Goal: Task Accomplishment & Management: Complete application form

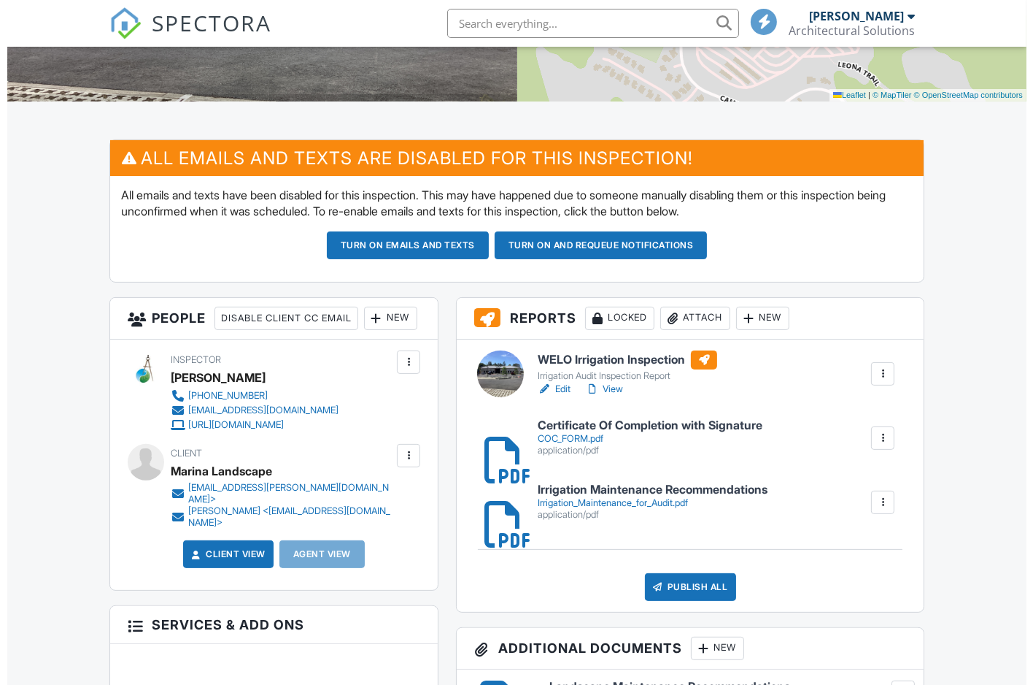
scroll to position [365, 0]
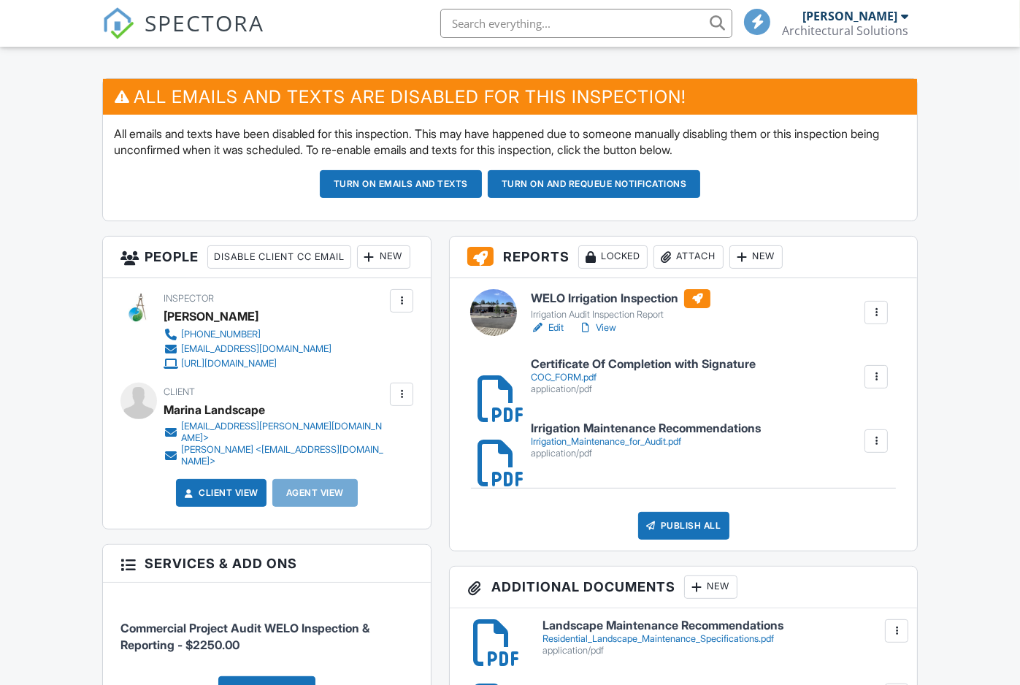
click at [686, 263] on div "Attach" at bounding box center [688, 256] width 70 height 23
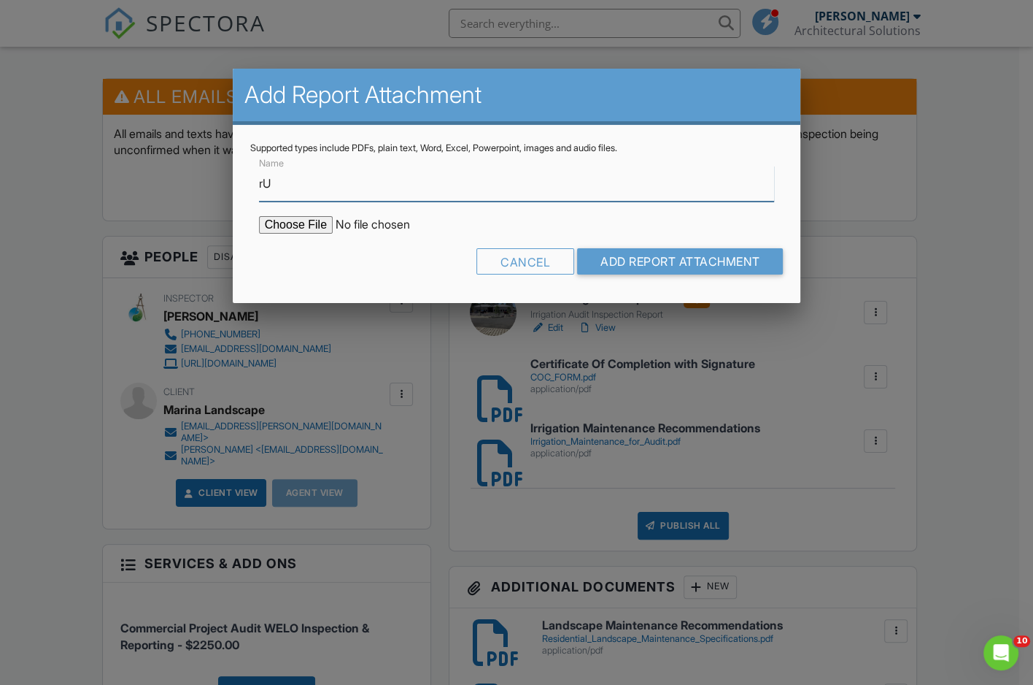
scroll to position [0, 0]
drag, startPoint x: 560, startPoint y: 186, endPoint x: 171, endPoint y: 168, distance: 389.4
type input "Run Time Schedule"
click at [309, 223] on input "file" at bounding box center [383, 225] width 248 height 18
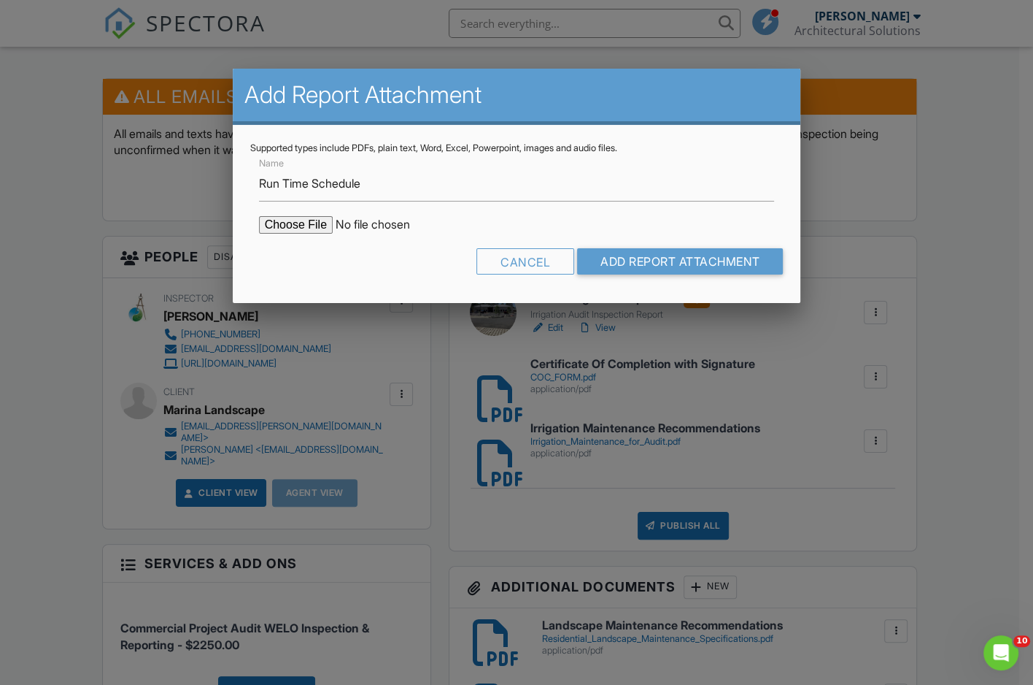
type input "C:\fakepath\WELO Audit Schedule_Work Sheet-Merrit College.pdf"
click at [718, 253] on input "Add Report Attachment" at bounding box center [680, 261] width 207 height 26
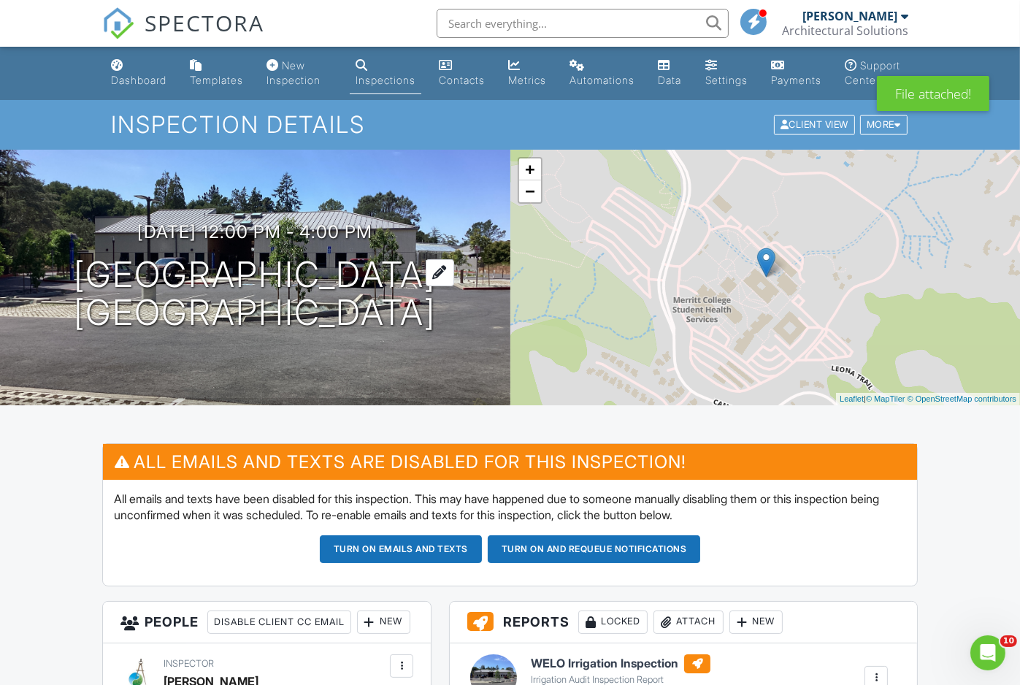
click at [379, 288] on h1 "12500 Campus Dr Oakland, CA 94619" at bounding box center [255, 293] width 362 height 77
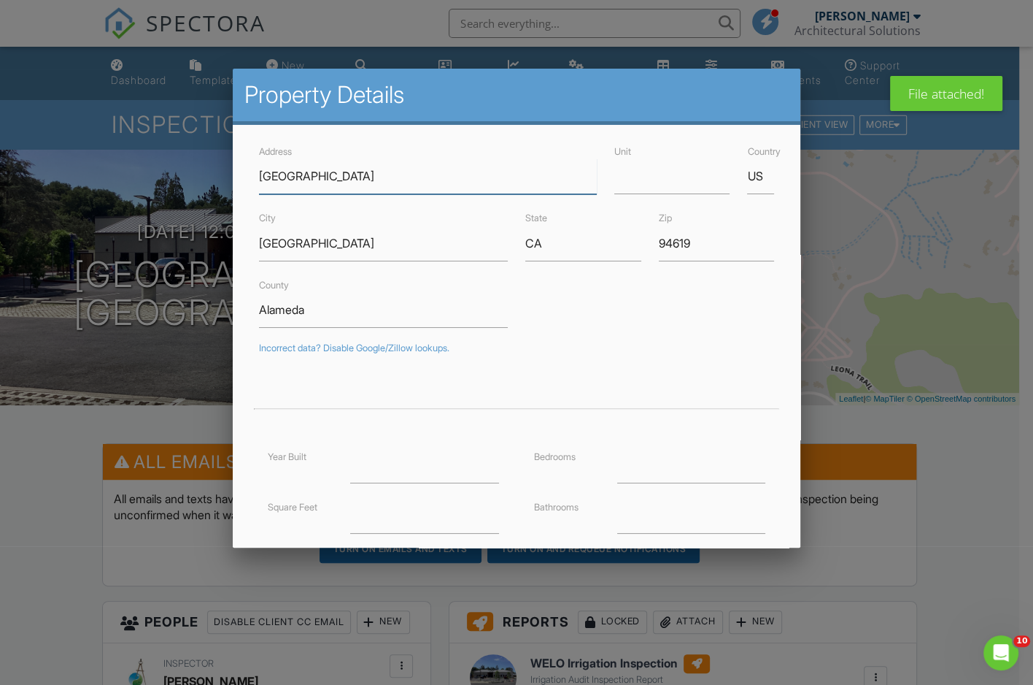
click at [259, 177] on input "12500 Campus Dr" at bounding box center [428, 176] width 338 height 36
click at [347, 172] on input "MERRIT COLLEG HORT DEPT_12500 Campus Dr" at bounding box center [428, 176] width 338 height 36
click at [301, 173] on input "MERRIT COLLEGE HORT DEPT_12500 Campus Dr" at bounding box center [428, 176] width 338 height 36
type input "[PERSON_NAME][GEOGRAPHIC_DATA] HORT DEPT_12500 Campus Dr"
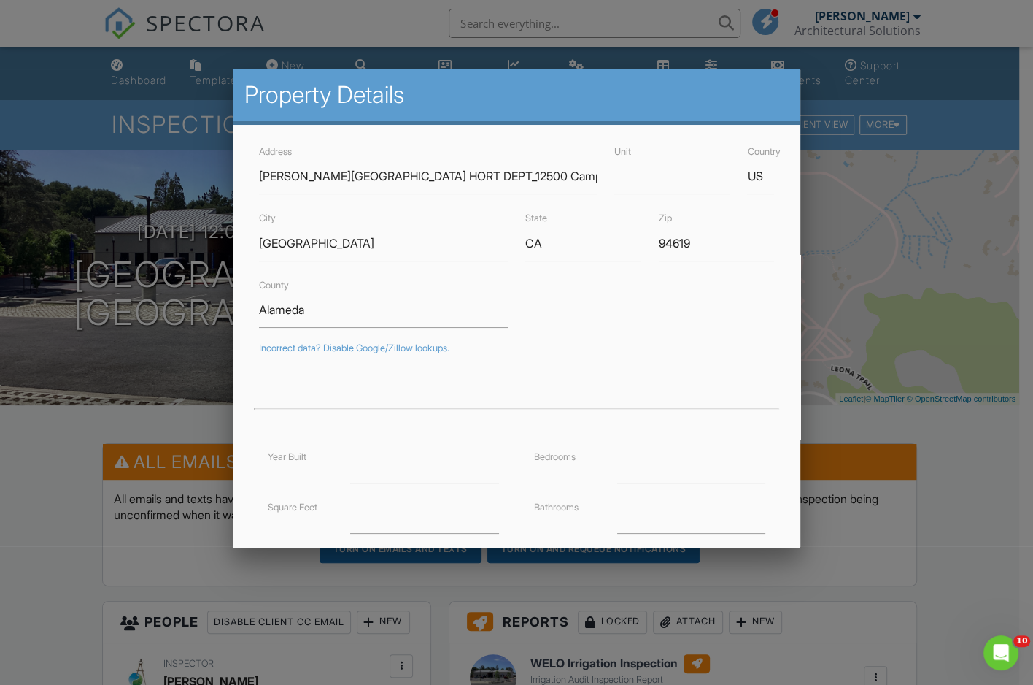
type input "37.793433"
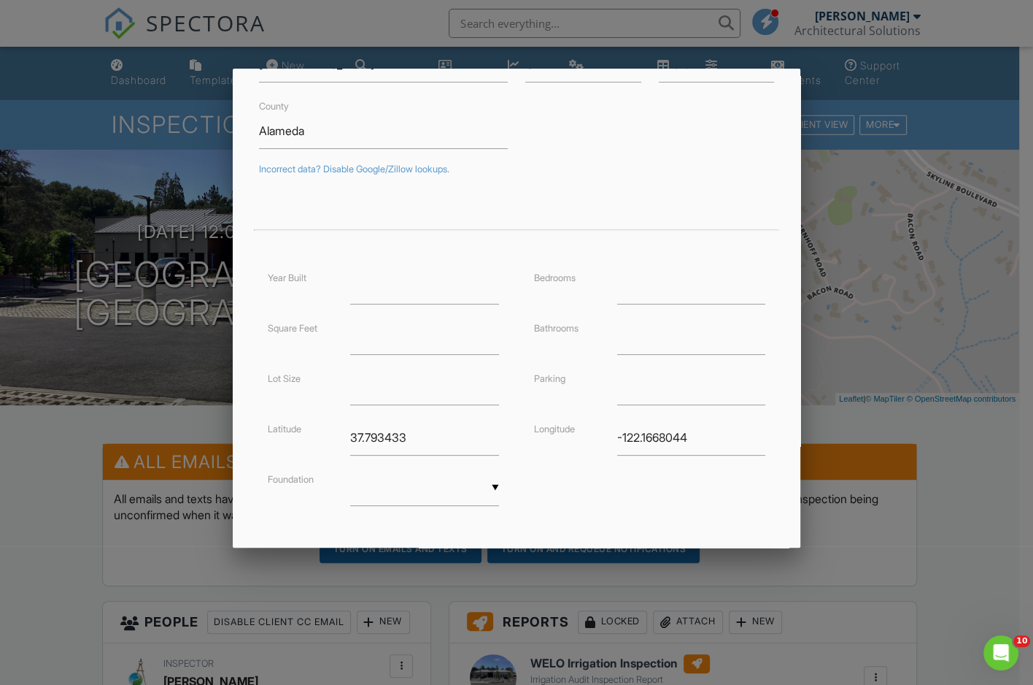
scroll to position [248, 0]
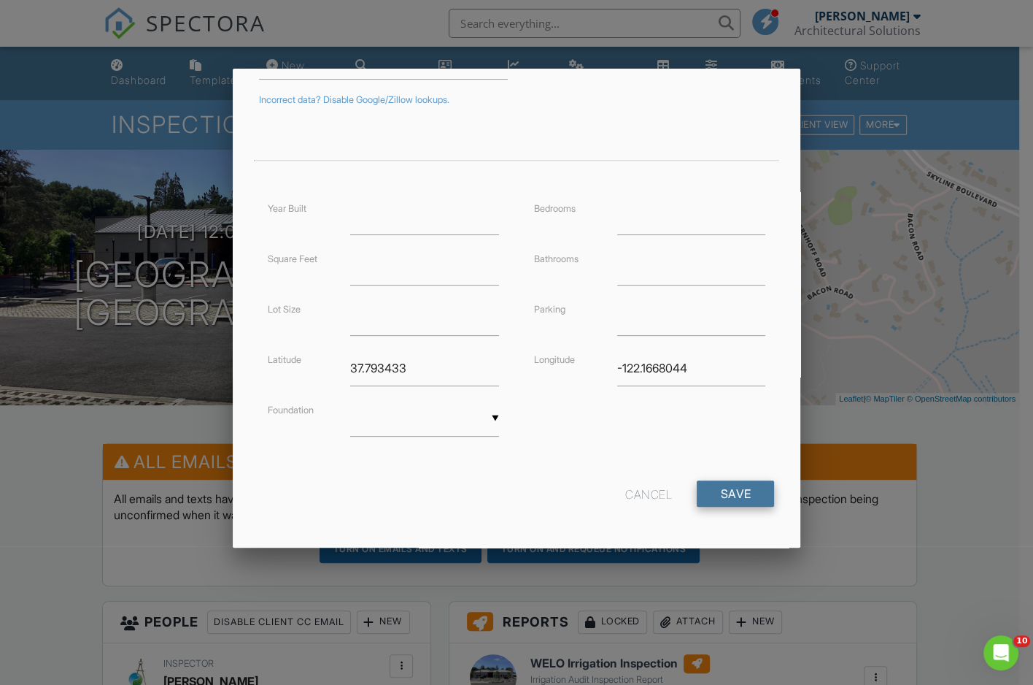
click at [734, 500] on input "Save" at bounding box center [735, 493] width 77 height 26
type input "-122.166804"
click at [749, 361] on input "-122.166804" at bounding box center [691, 368] width 149 height 36
click at [742, 487] on input "Save" at bounding box center [735, 493] width 77 height 26
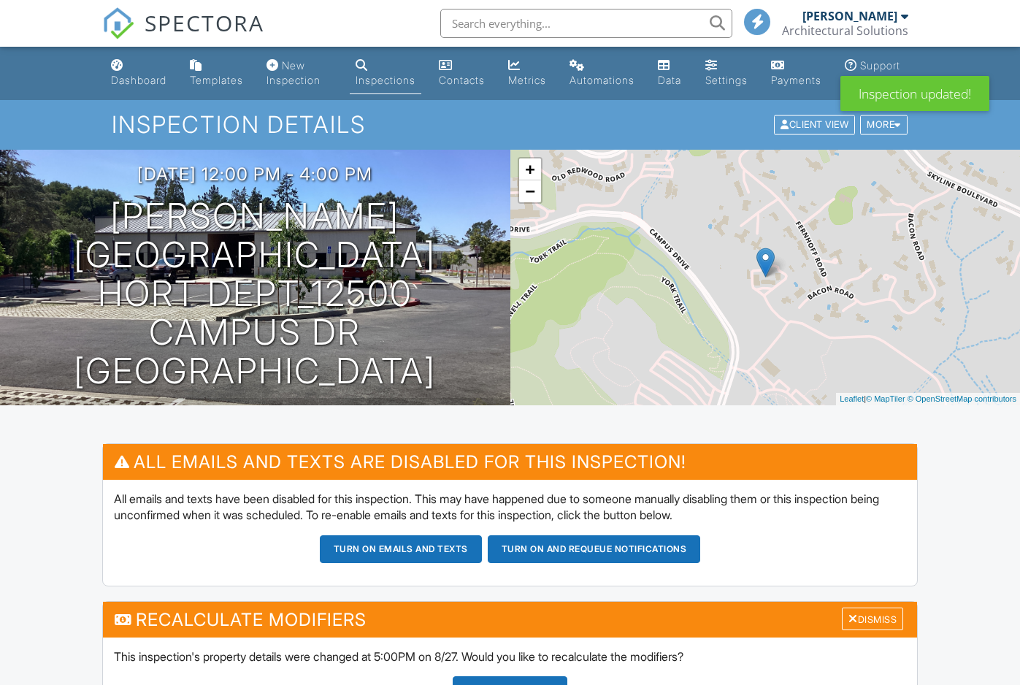
scroll to position [273, 0]
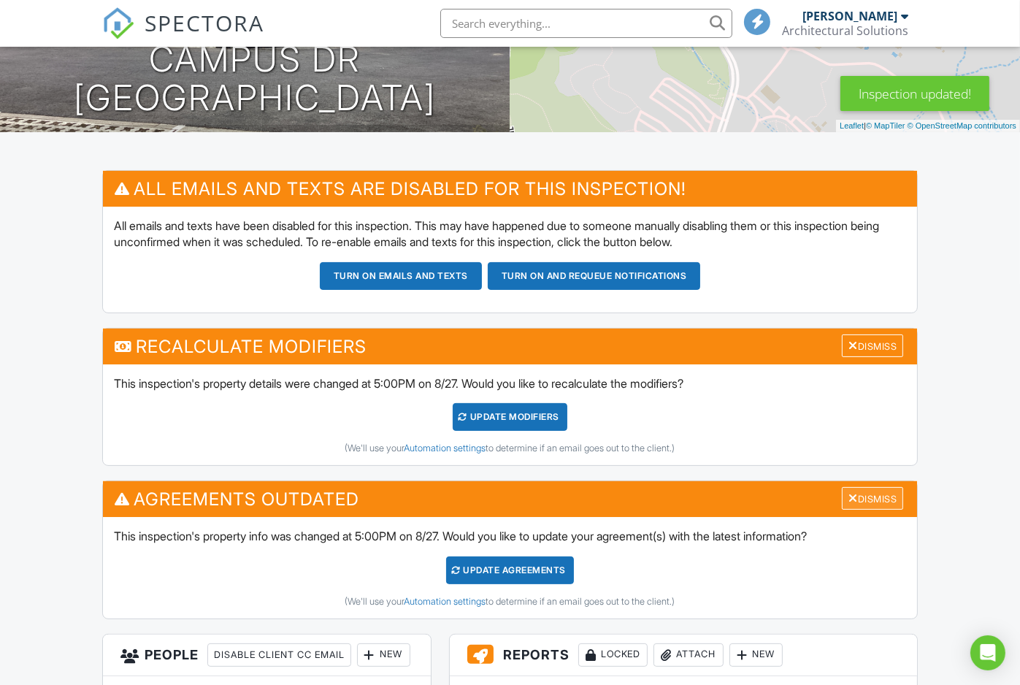
click at [869, 509] on div "Dismiss" at bounding box center [871, 498] width 61 height 23
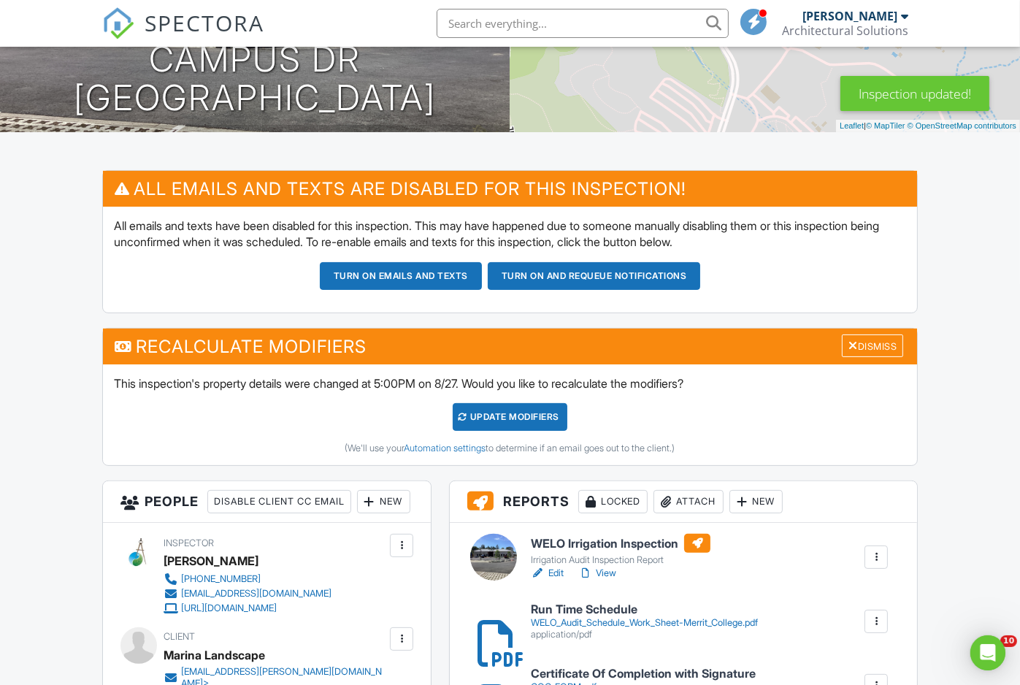
scroll to position [0, 0]
click at [874, 357] on div "Dismiss" at bounding box center [871, 345] width 61 height 23
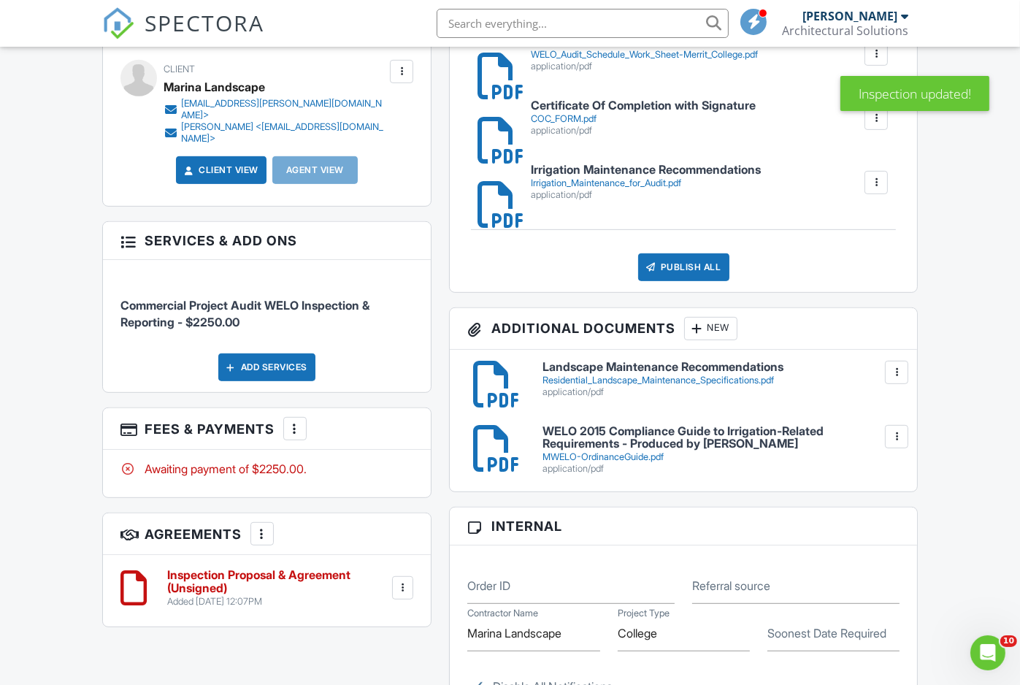
scroll to position [730, 0]
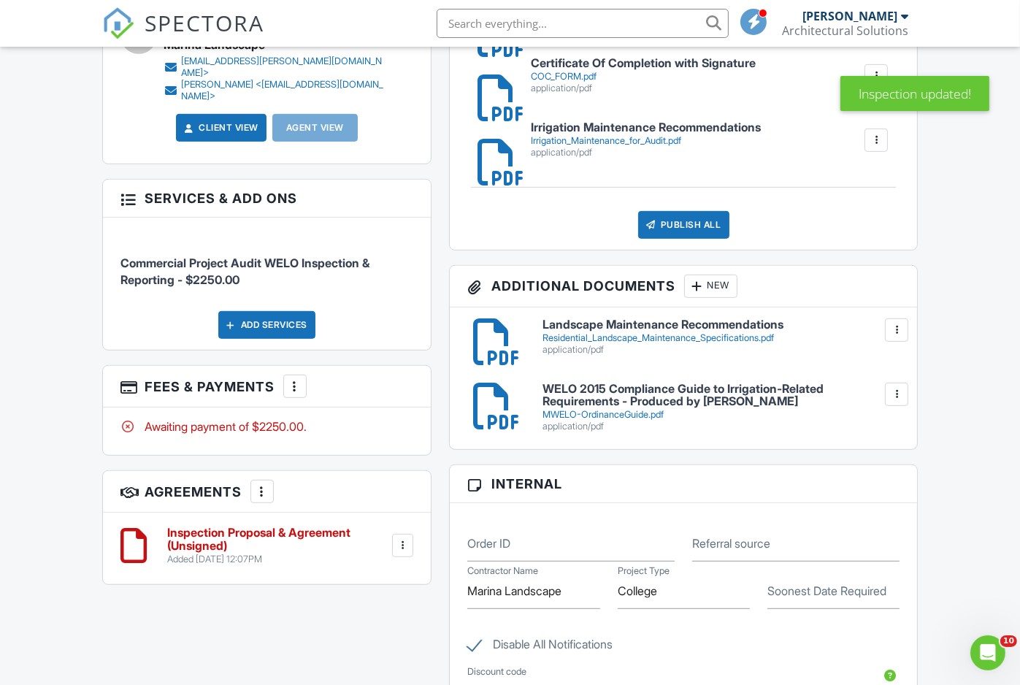
click at [194, 552] on h6 "Inspection Proposal & Agreement (Unsigned)" at bounding box center [278, 539] width 223 height 26
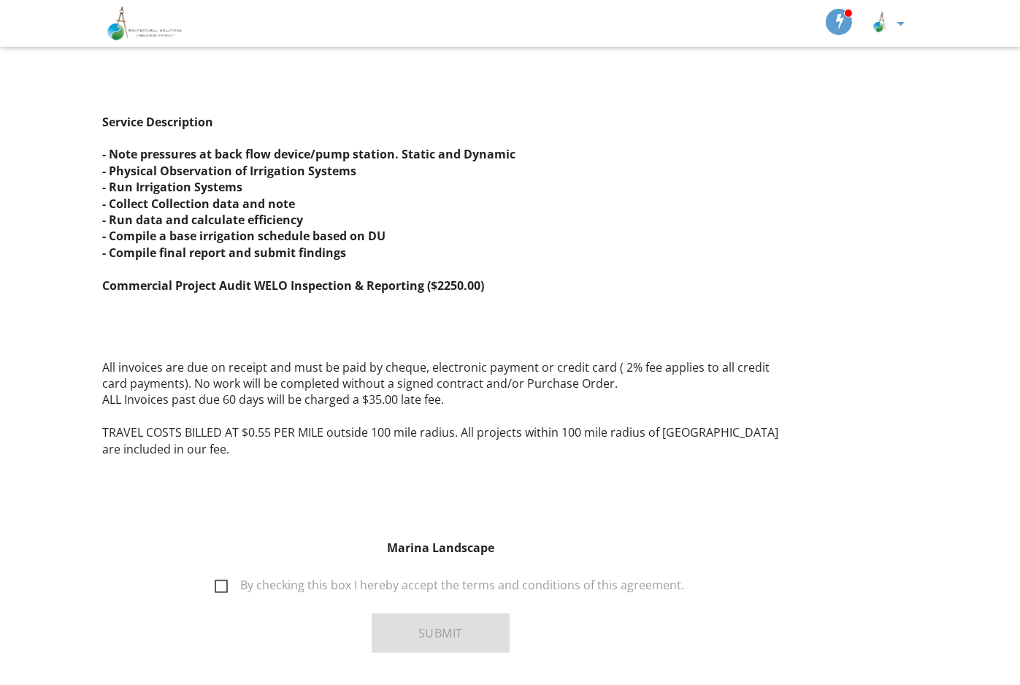
scroll to position [1537, 0]
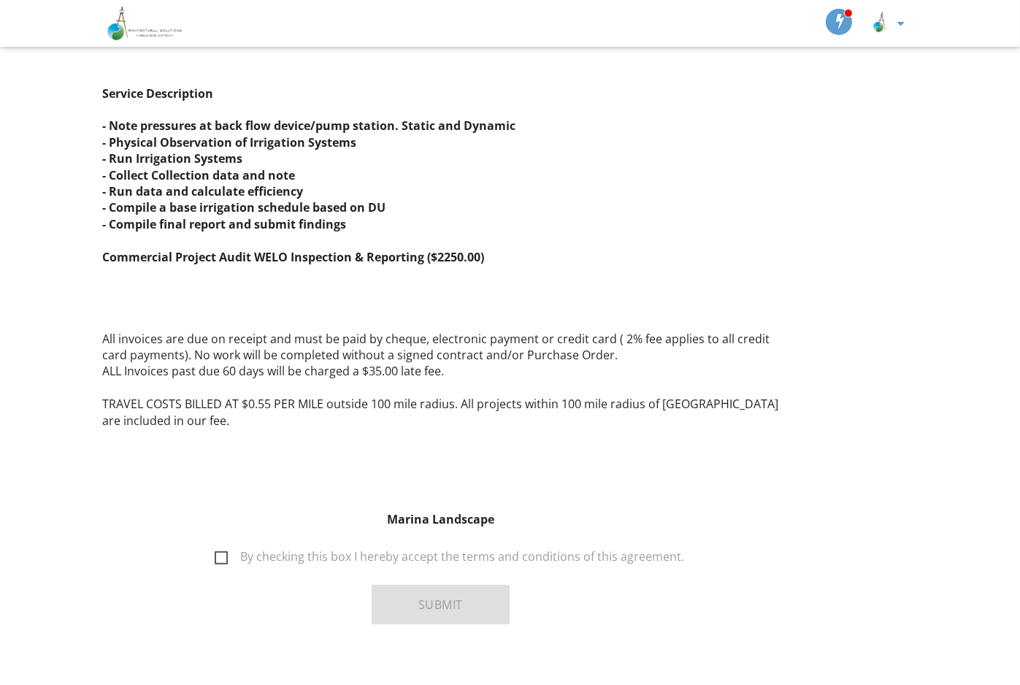
click at [229, 550] on label "By checking this box I hereby accept the terms and conditions of this agreement." at bounding box center [449, 559] width 469 height 18
click at [215, 544] on input "By checking this box I hereby accept the terms and conditions of this agreement." at bounding box center [210, 548] width 9 height 9
checkbox input "true"
click at [433, 585] on button "Submit" at bounding box center [440, 604] width 138 height 39
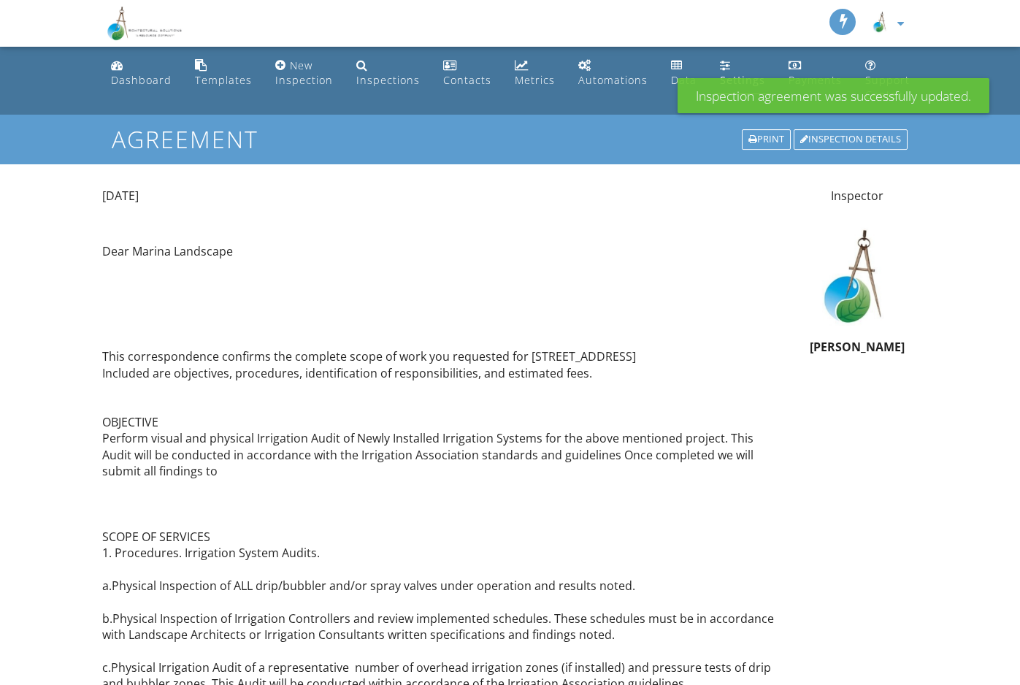
scroll to position [1534, 0]
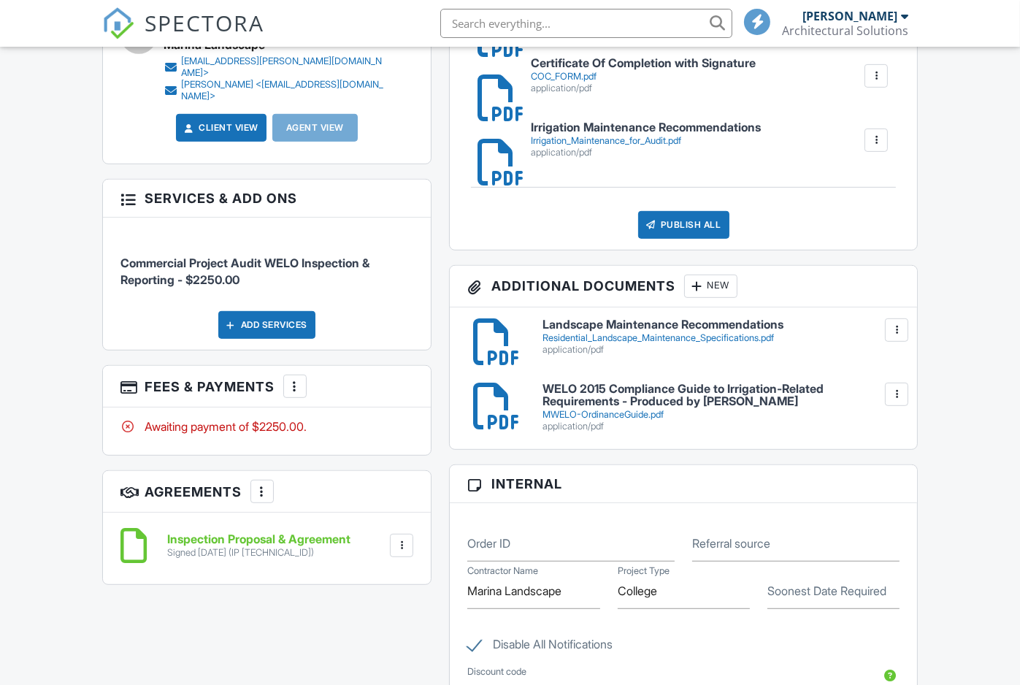
scroll to position [365, 0]
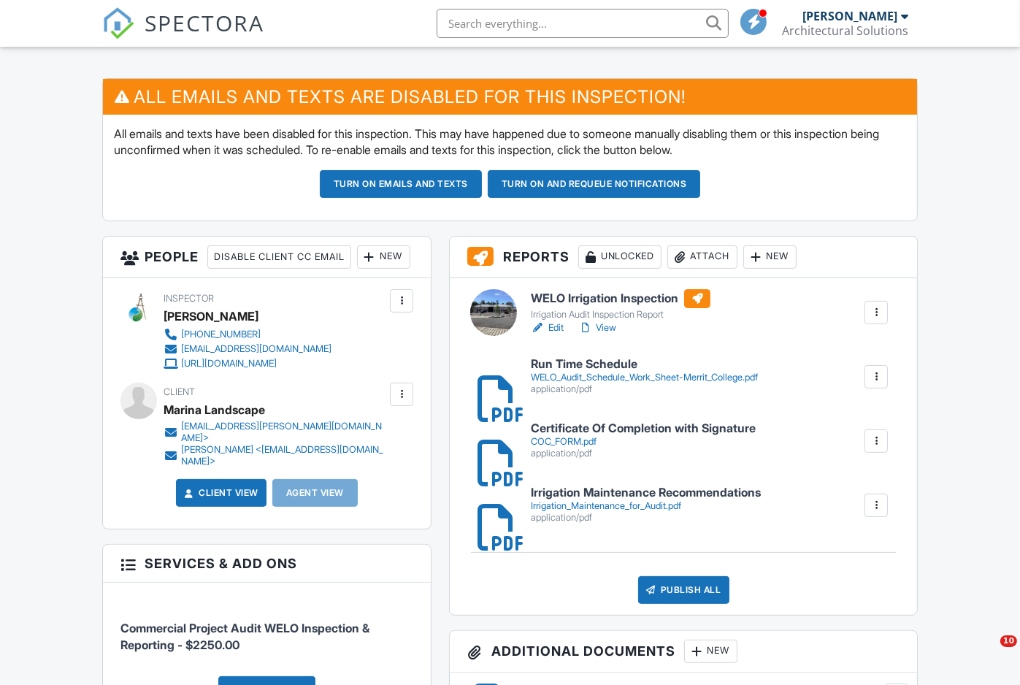
click at [611, 335] on link "View" at bounding box center [597, 327] width 38 height 15
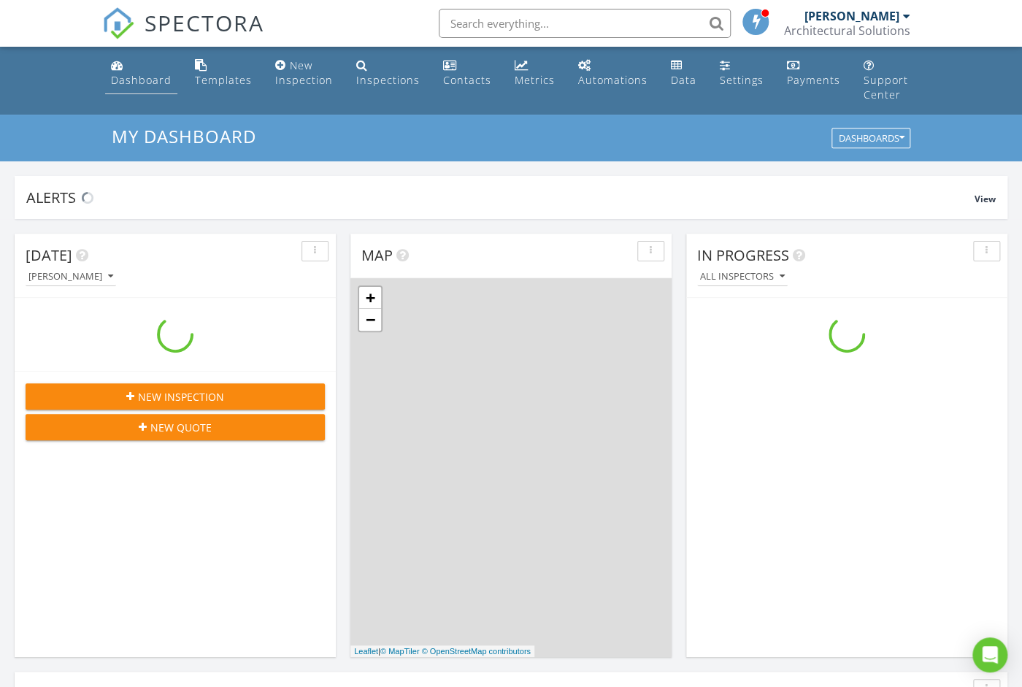
click at [155, 79] on div "Dashboard" at bounding box center [141, 80] width 61 height 14
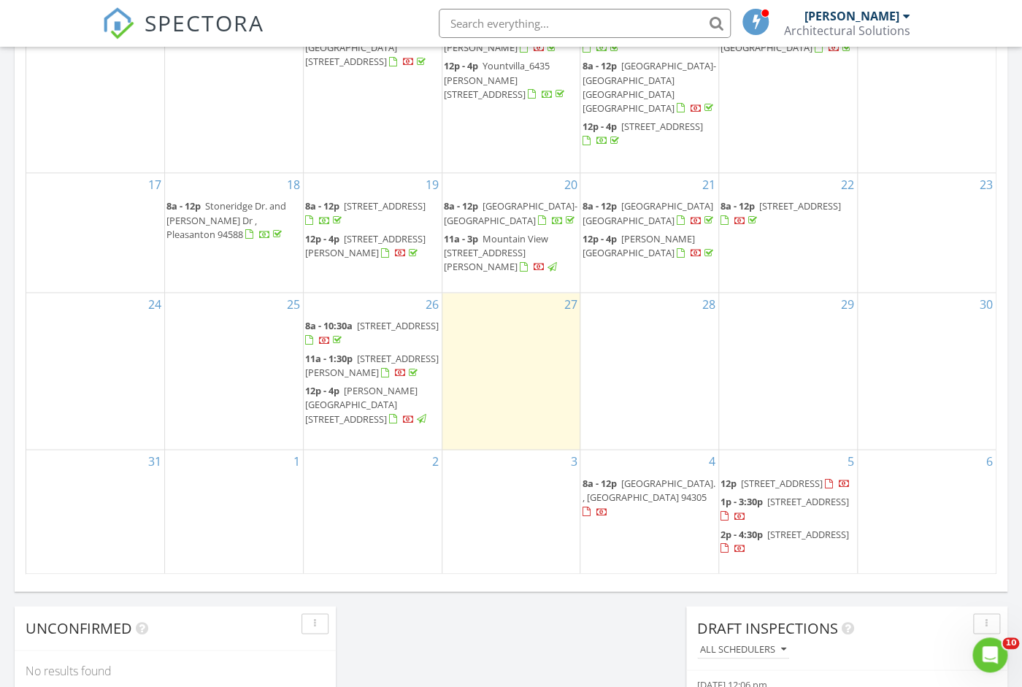
scroll to position [820, 0]
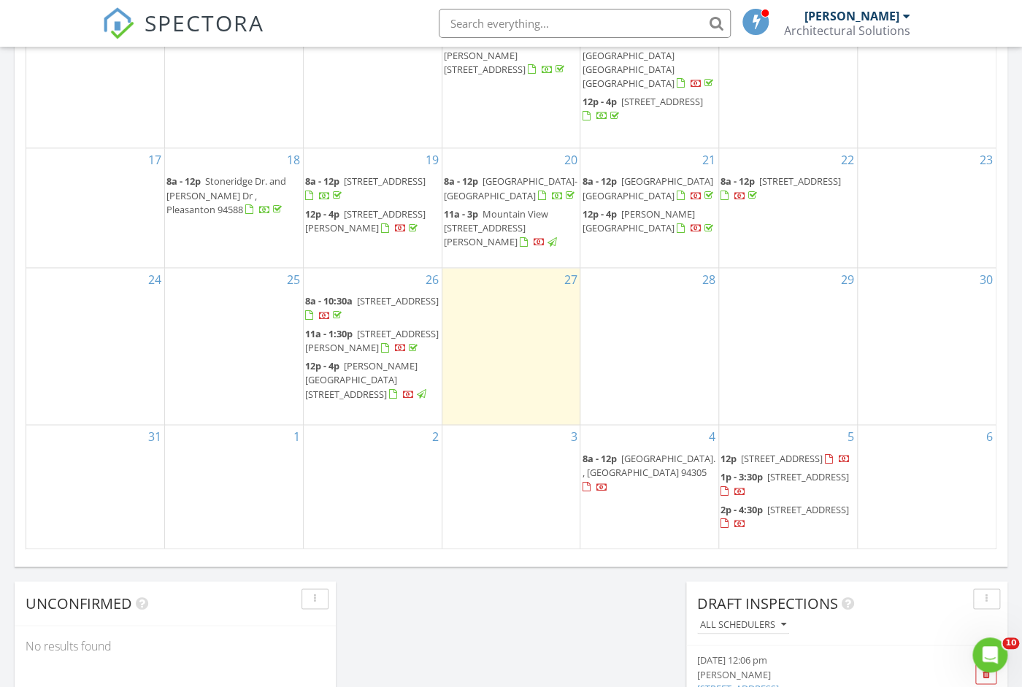
click at [373, 390] on span "[PERSON_NAME][GEOGRAPHIC_DATA][STREET_ADDRESS]" at bounding box center [361, 379] width 112 height 41
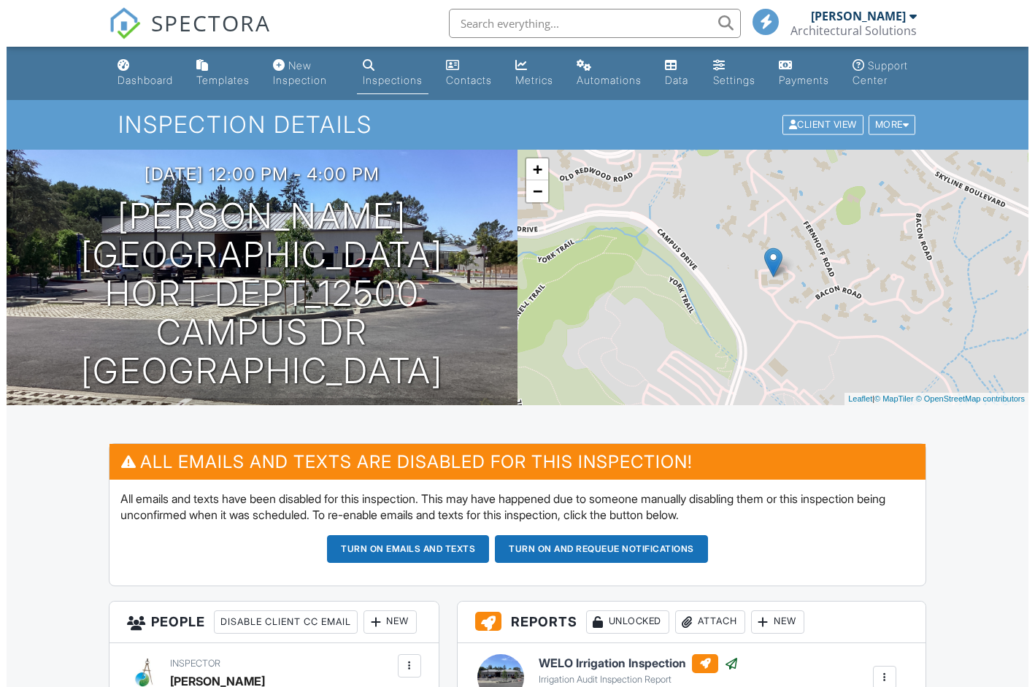
scroll to position [365, 0]
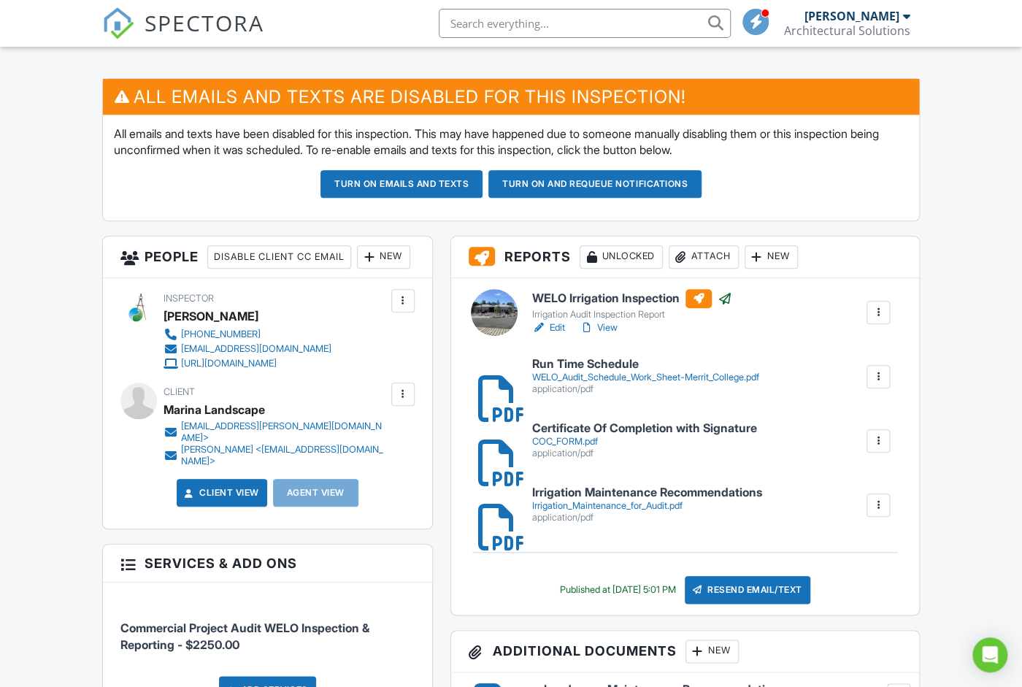
click at [756, 601] on div "Resend Email/Text" at bounding box center [748, 590] width 126 height 28
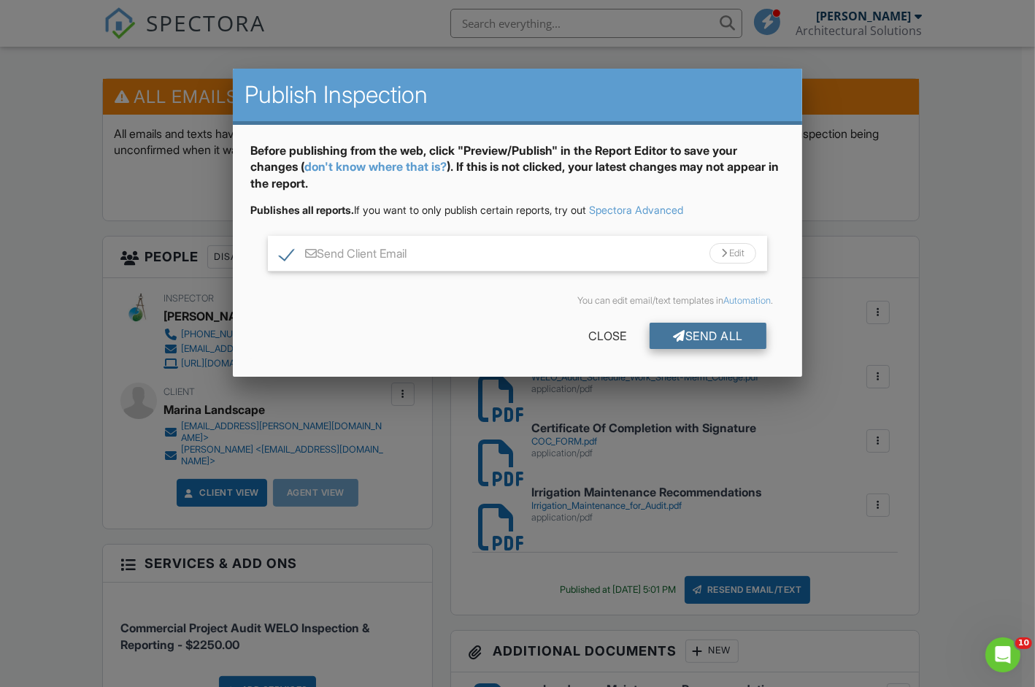
scroll to position [0, 0]
click at [666, 338] on div "Send All" at bounding box center [708, 336] width 117 height 26
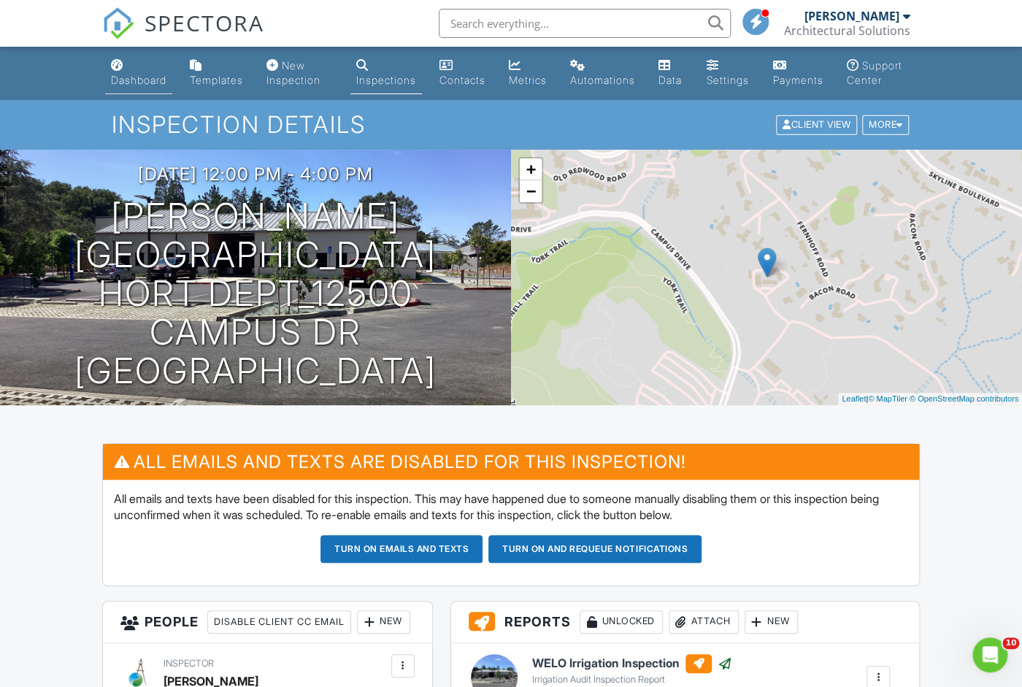
click at [142, 80] on div "Dashboard" at bounding box center [138, 80] width 55 height 12
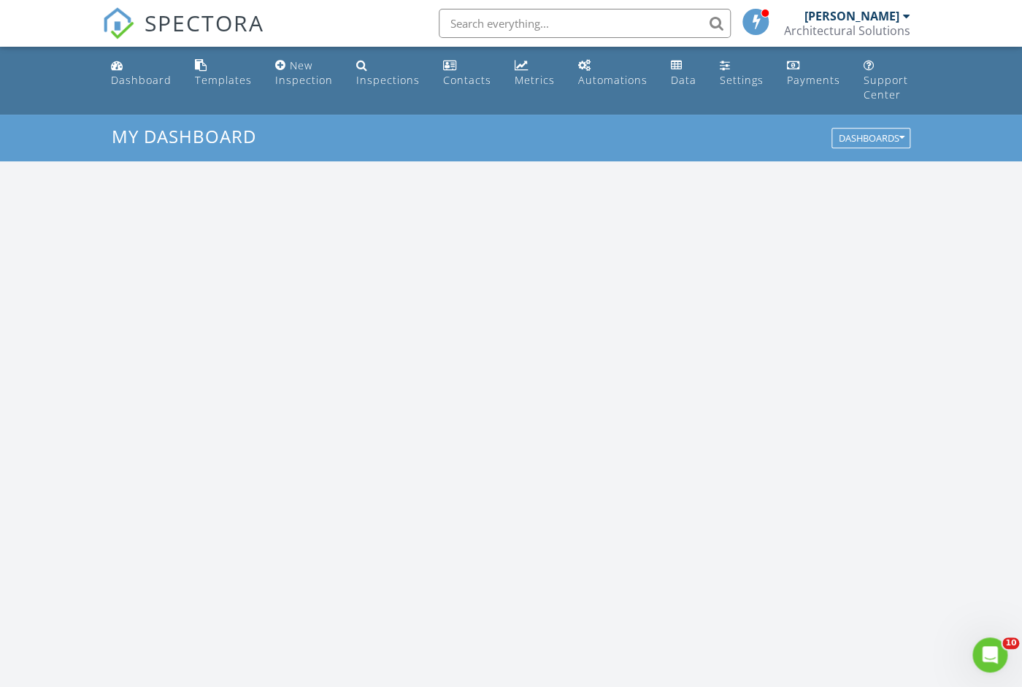
scroll to position [1356, 1050]
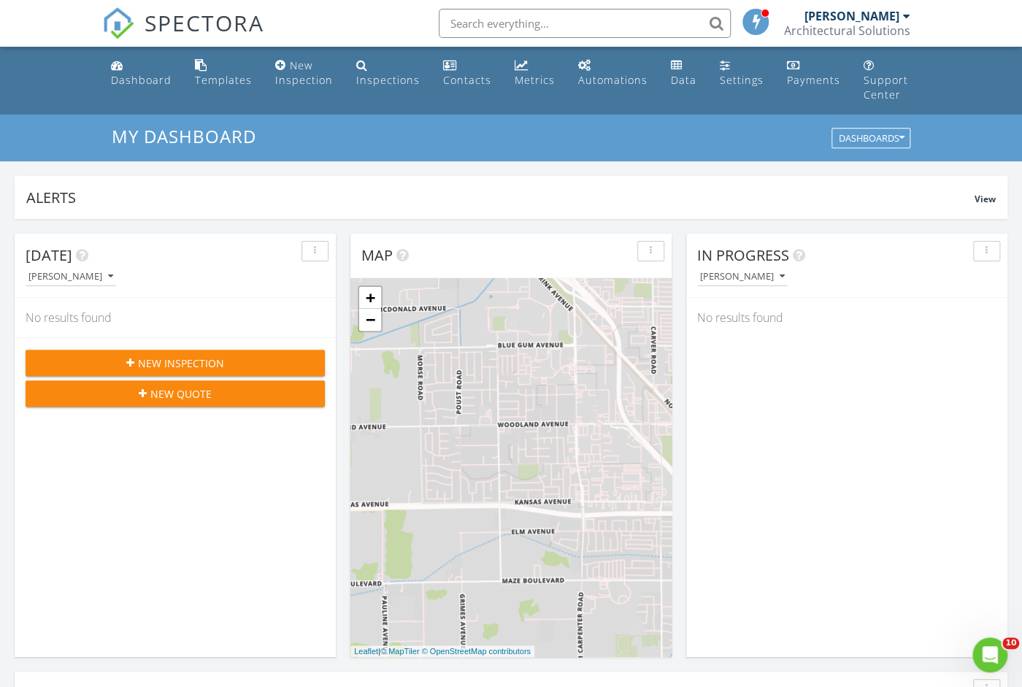
click at [288, 361] on div "New Inspection" at bounding box center [175, 362] width 276 height 15
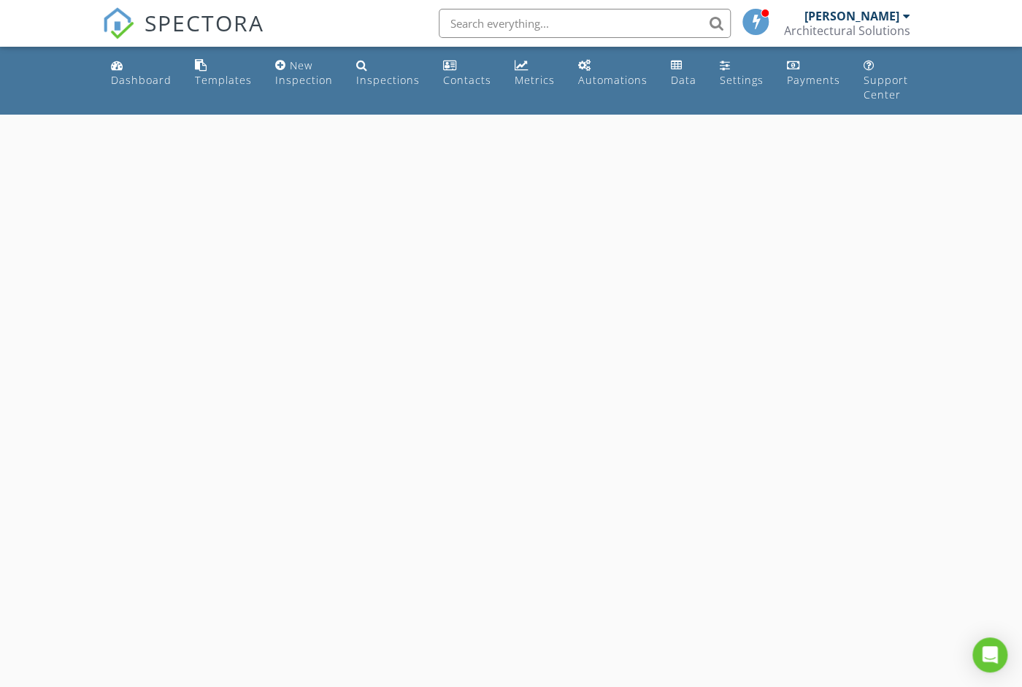
select select "7"
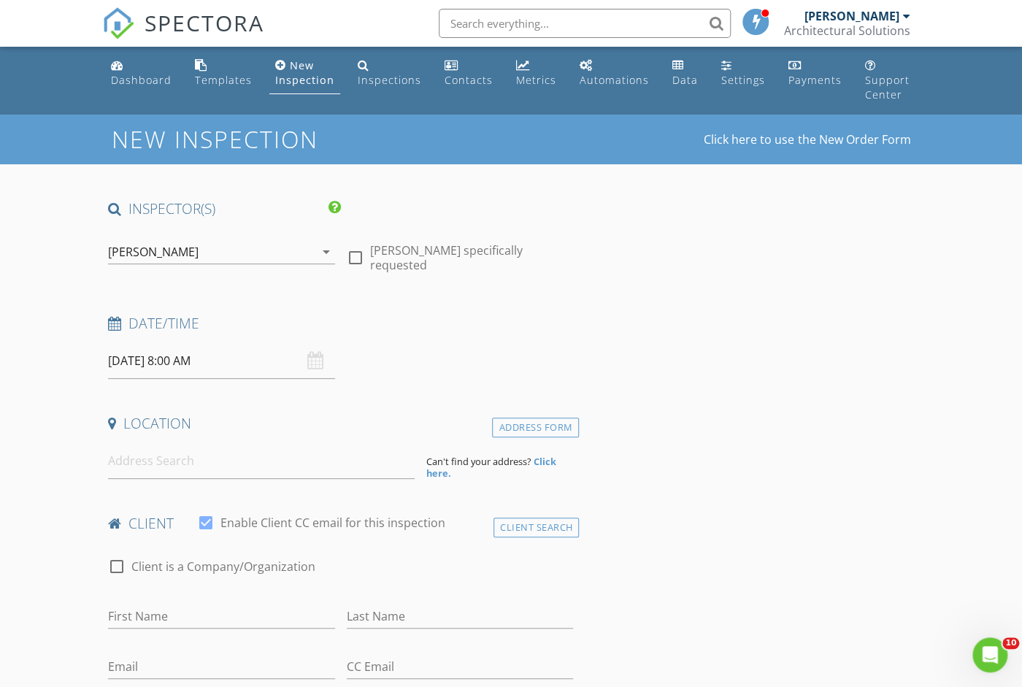
click at [263, 359] on input "[DATE] 8:00 AM" at bounding box center [221, 361] width 227 height 36
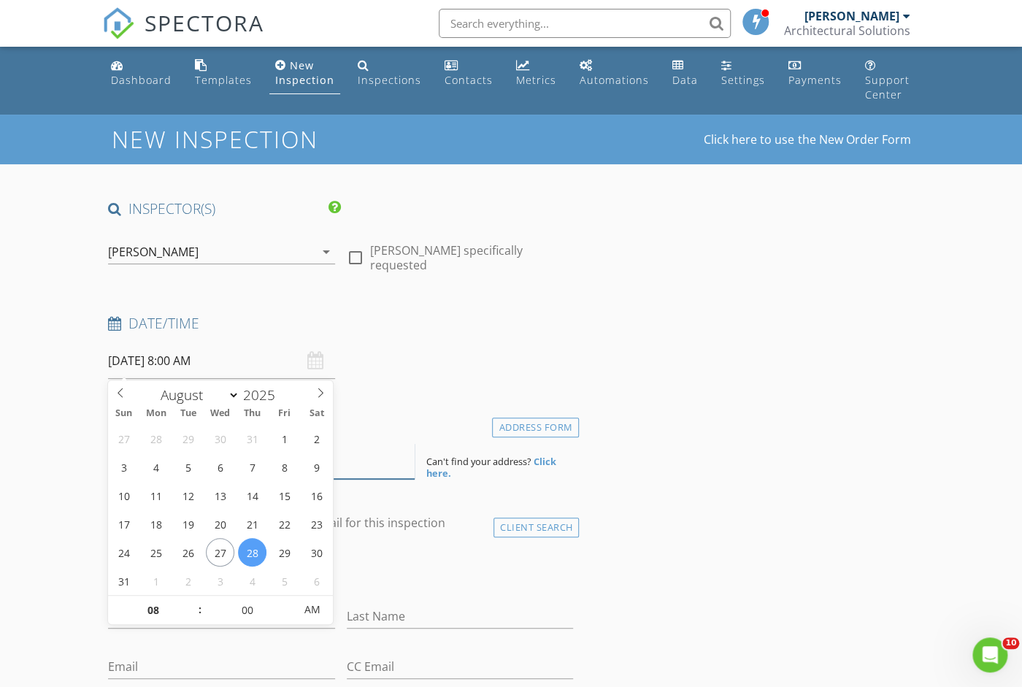
click at [386, 465] on input at bounding box center [261, 461] width 307 height 36
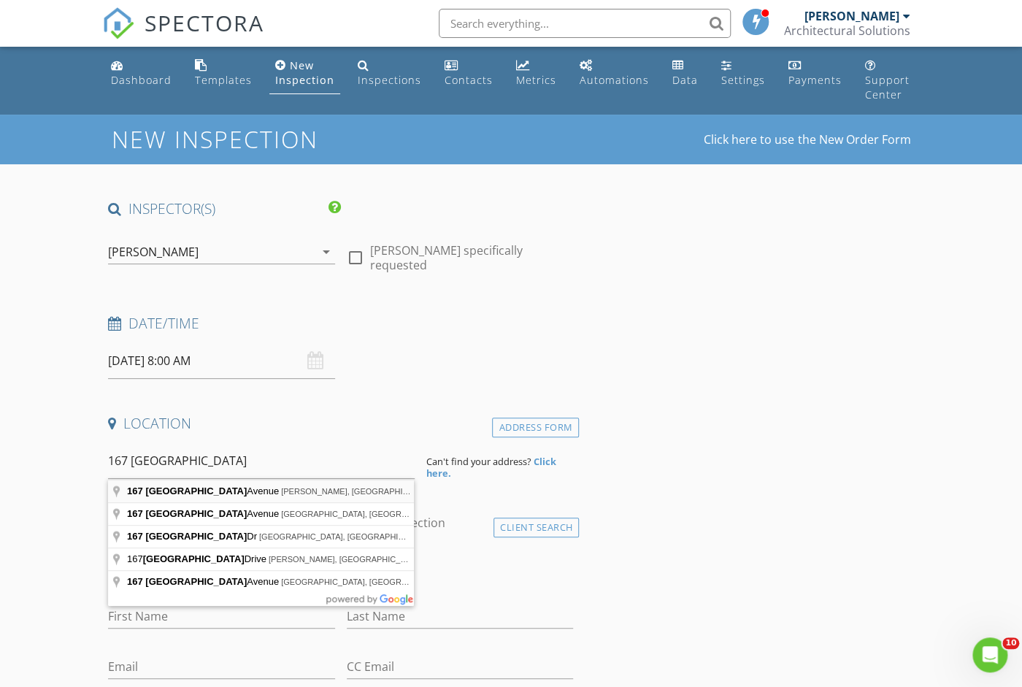
type input "167 Stockbridge Avenue, Atherton, CA, USA"
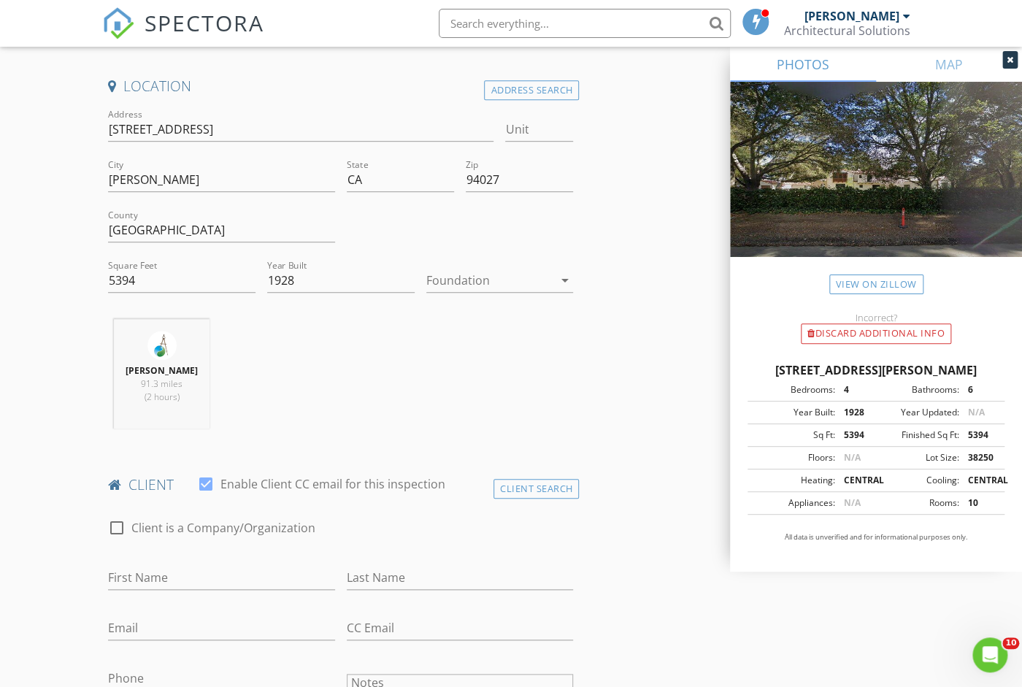
scroll to position [365, 0]
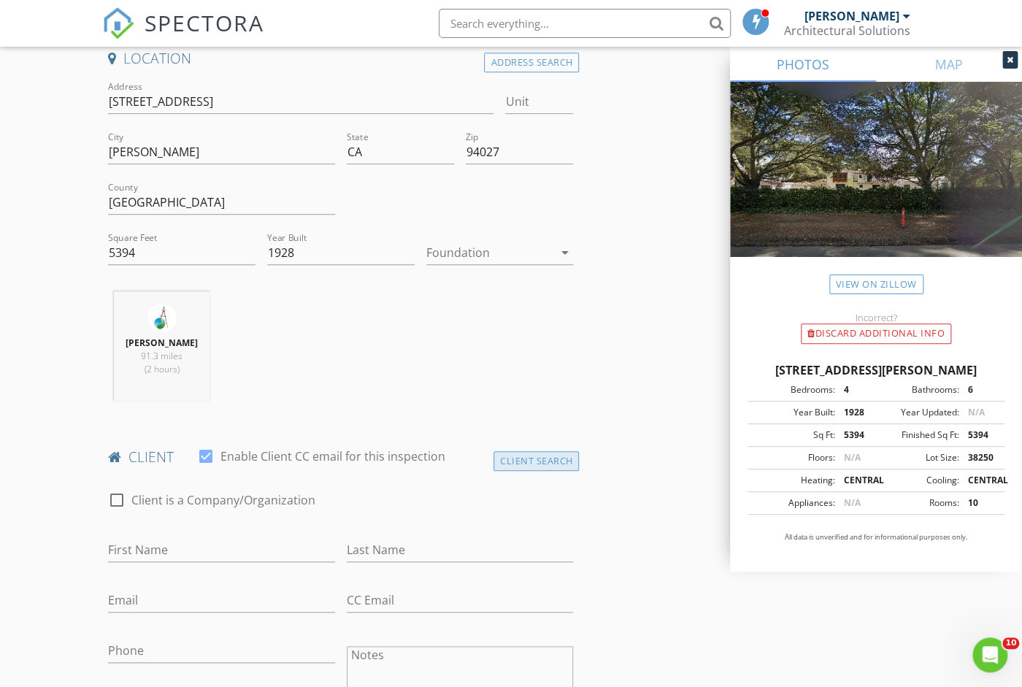
click at [519, 460] on div "Client Search" at bounding box center [536, 461] width 86 height 20
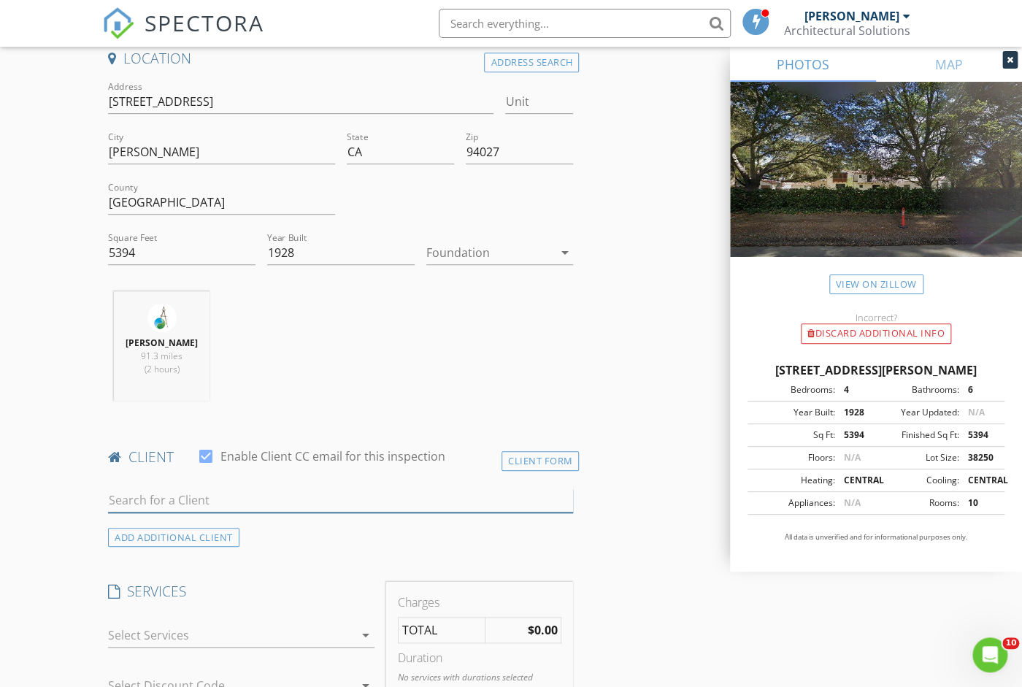
drag, startPoint x: 507, startPoint y: 509, endPoint x: 503, endPoint y: 490, distance: 20.2
click at [503, 490] on input "text" at bounding box center [340, 500] width 465 height 24
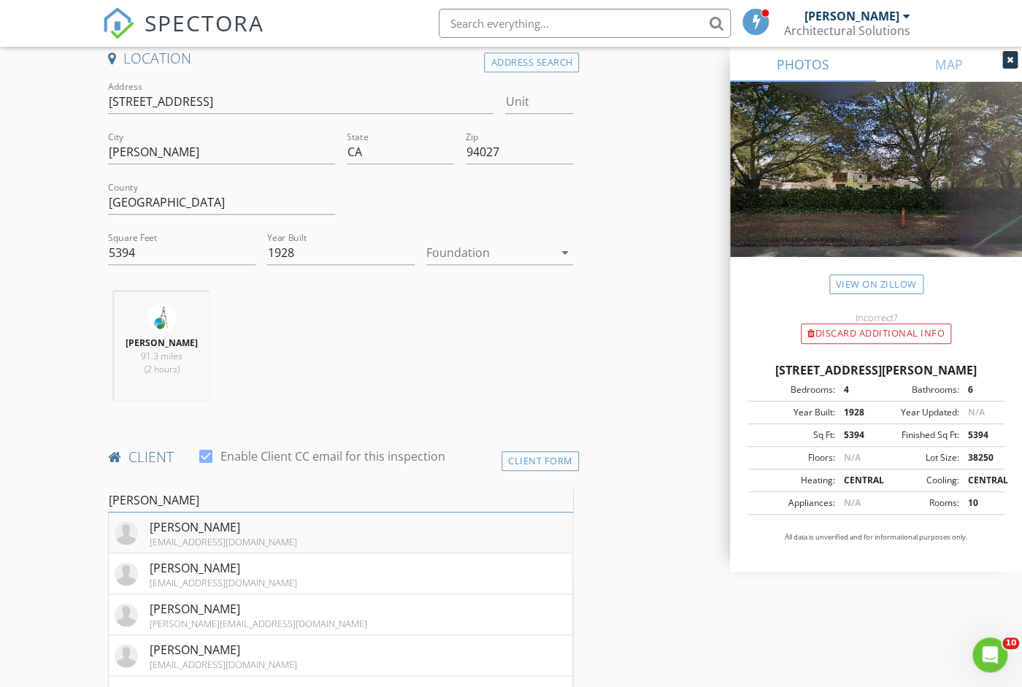
type input "Melissa"
click at [388, 526] on li "Melissa Wong mwong@siteworkslandscape.com" at bounding box center [340, 532] width 463 height 41
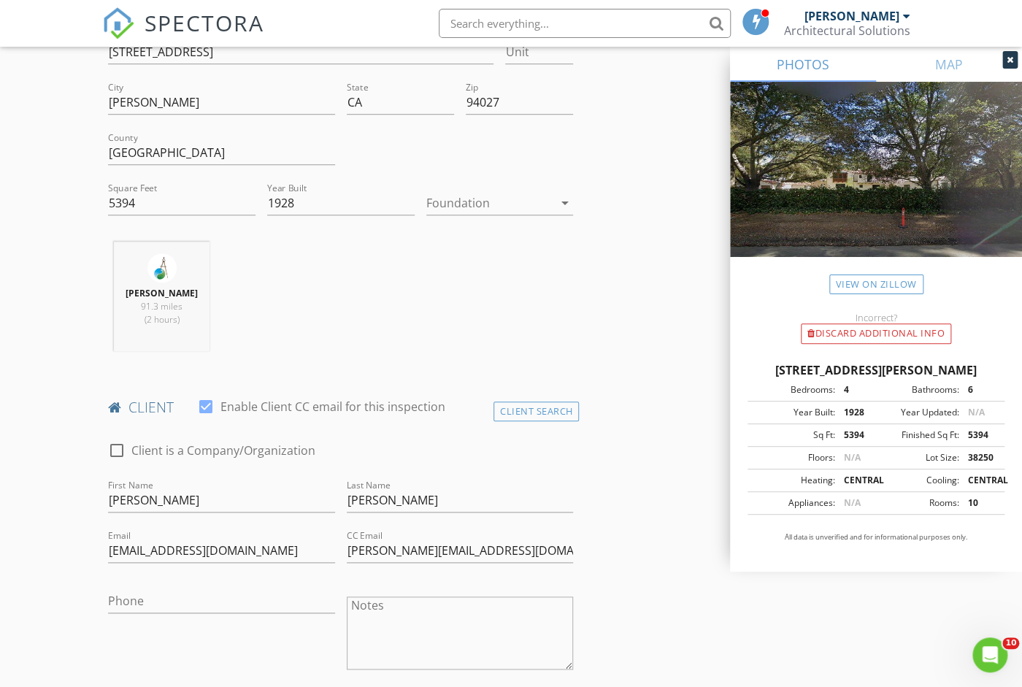
scroll to position [455, 0]
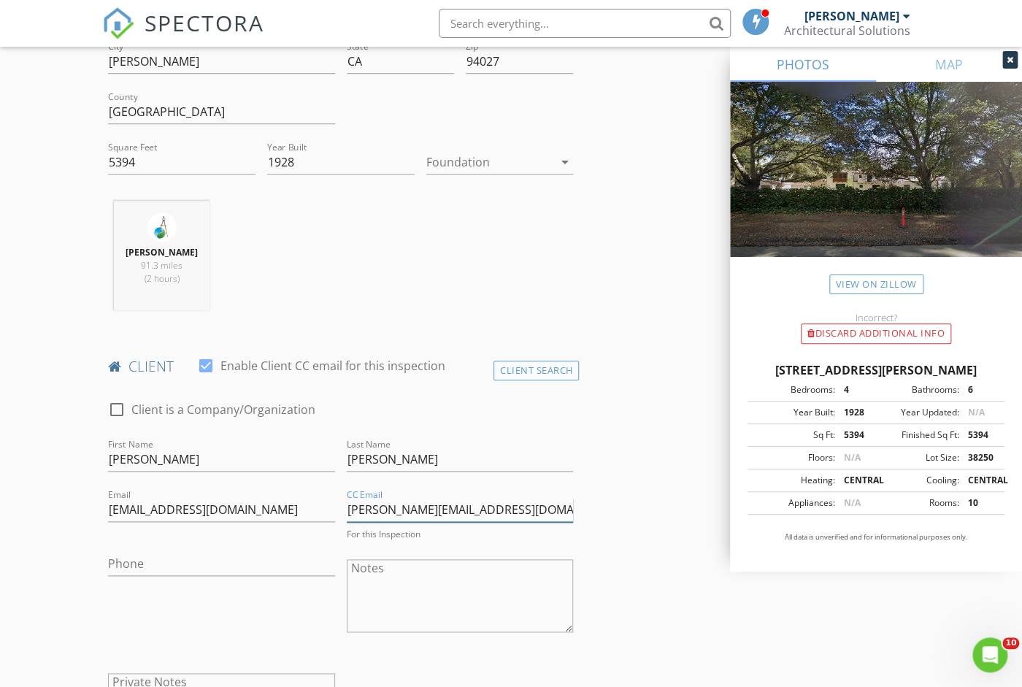
drag, startPoint x: 374, startPoint y: 509, endPoint x: 338, endPoint y: 508, distance: 36.5
click at [338, 509] on div "check_box_outline_blank Client is a Company/Organization First Name Melissa Las…" at bounding box center [340, 577] width 477 height 382
drag, startPoint x: 533, startPoint y: 507, endPoint x: 305, endPoint y: 512, distance: 228.5
click at [305, 512] on div "check_box_outline_blank Client is a Company/Organization First Name Melissa Las…" at bounding box center [340, 577] width 477 height 382
paste input ""Vicente Guzman" <Vicente@SiteWorksLandscape.com>"
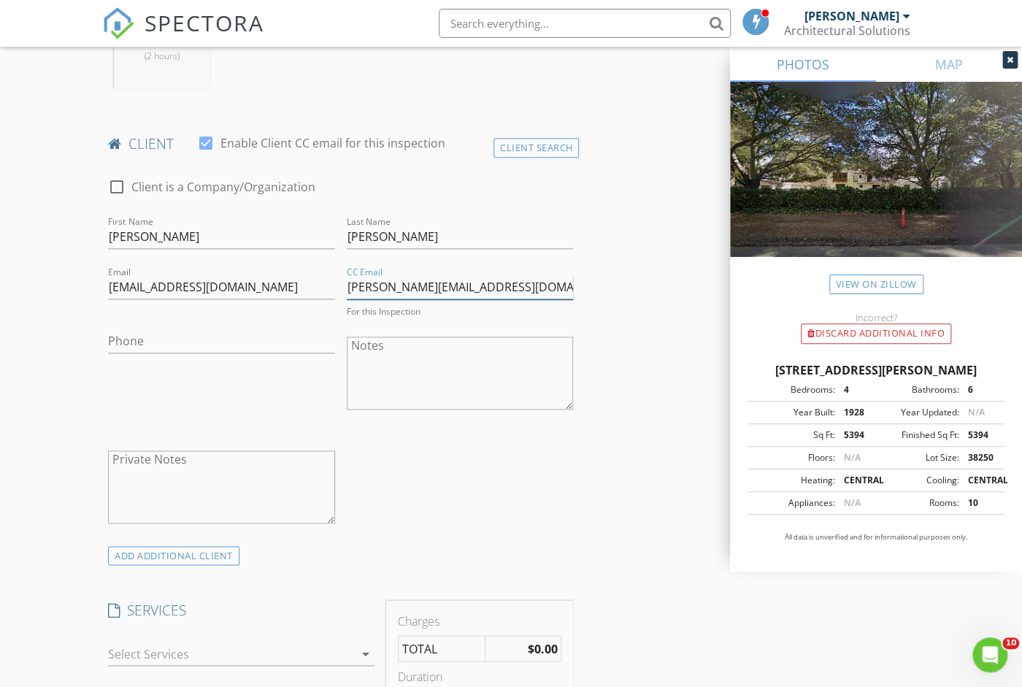
scroll to position [820, 0]
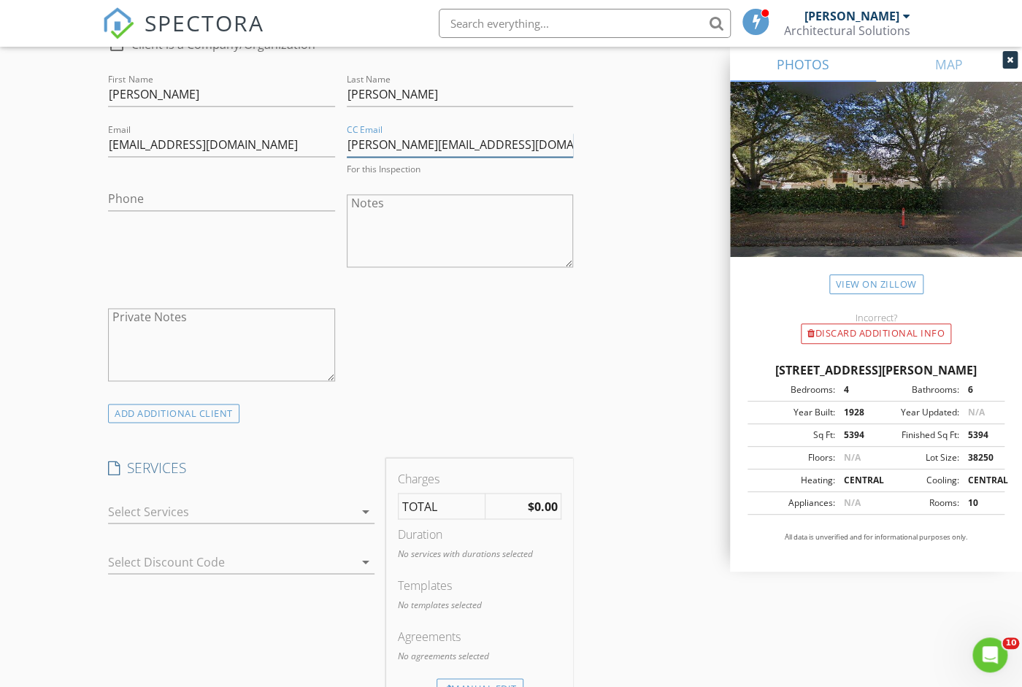
type input "Vicente@SiteWorksLandscape.com"
click at [307, 506] on div at bounding box center [231, 510] width 246 height 23
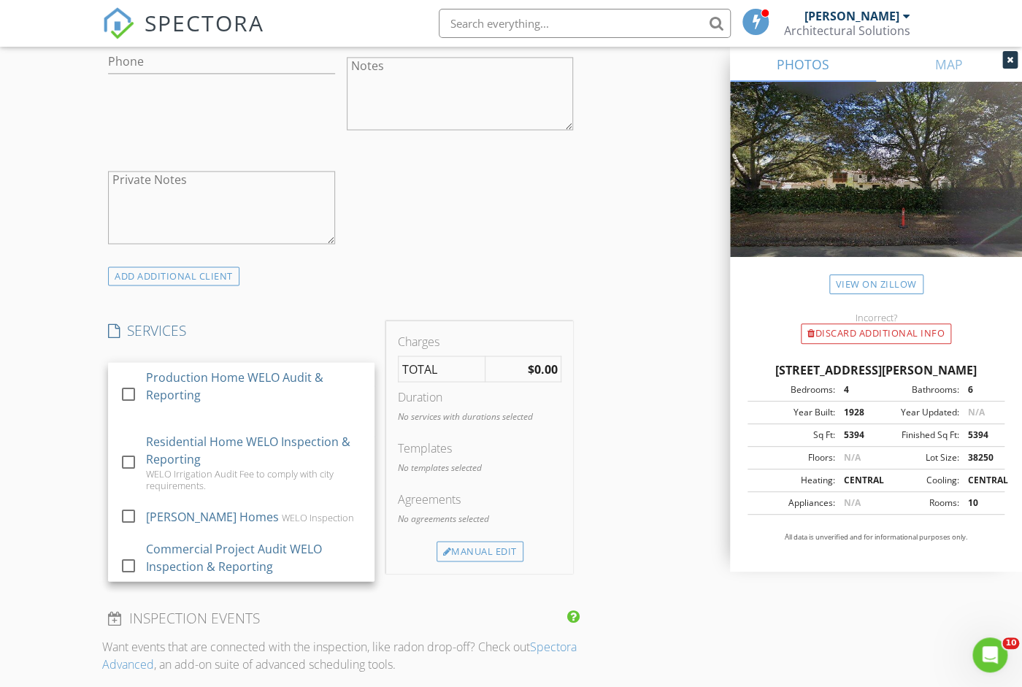
scroll to position [1003, 0]
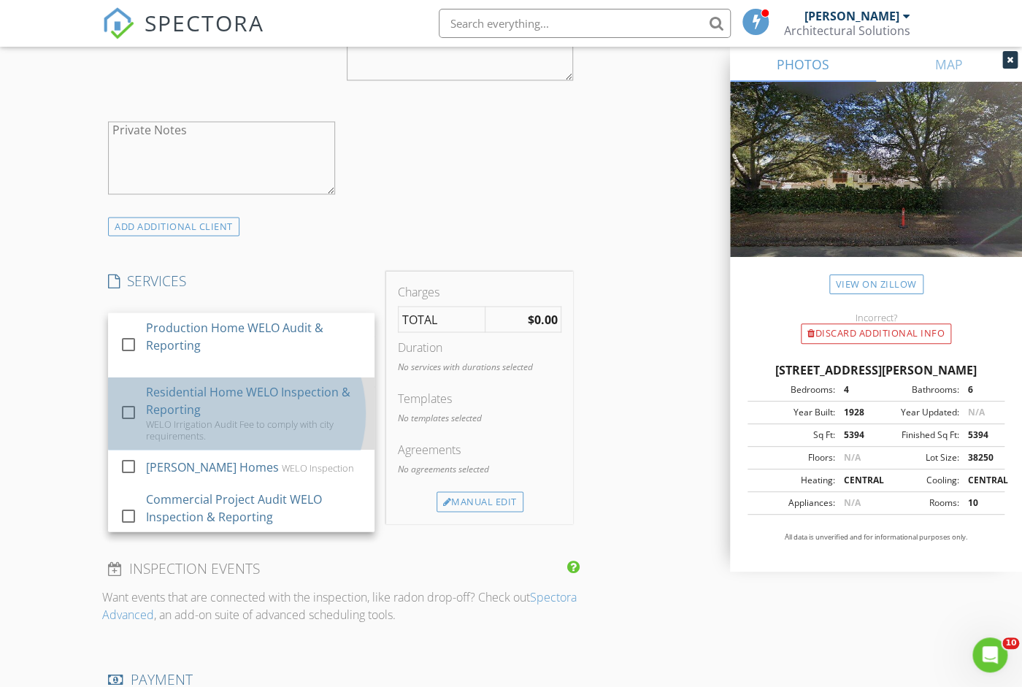
click at [255, 400] on div "Residential Home WELO Inspection & Reporting" at bounding box center [254, 399] width 217 height 35
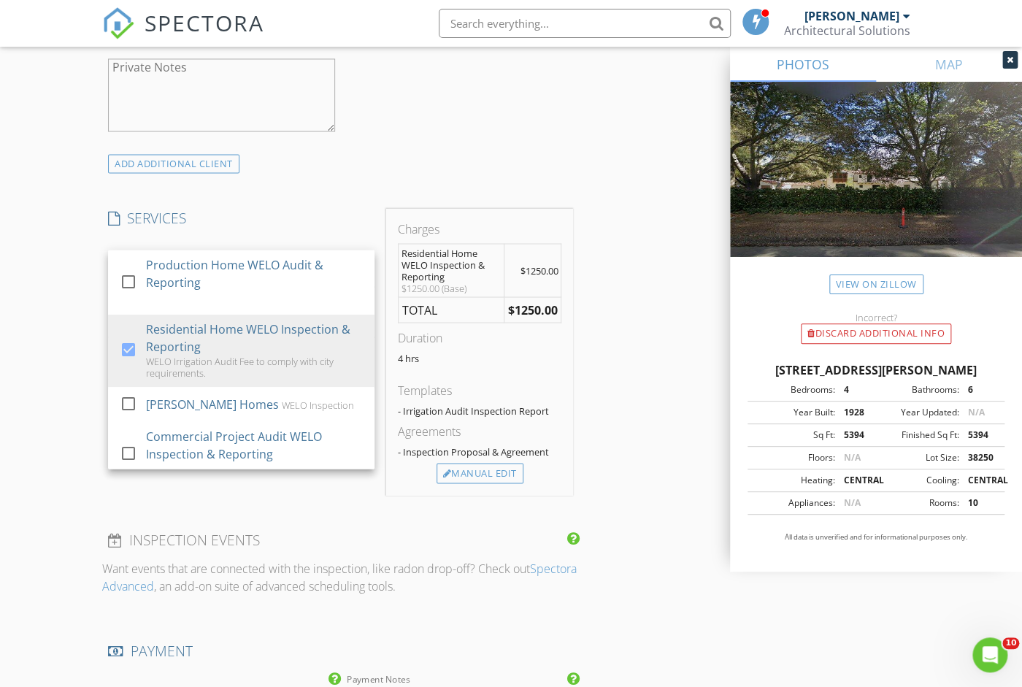
scroll to position [1094, 0]
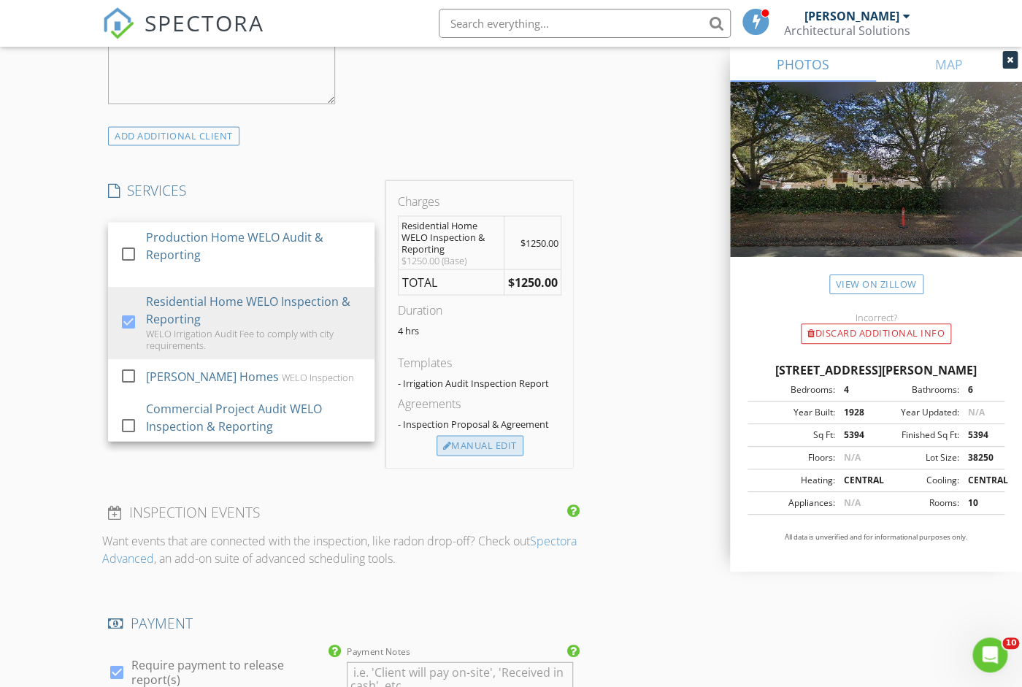
click at [504, 442] on div "Manual Edit" at bounding box center [479, 445] width 87 height 20
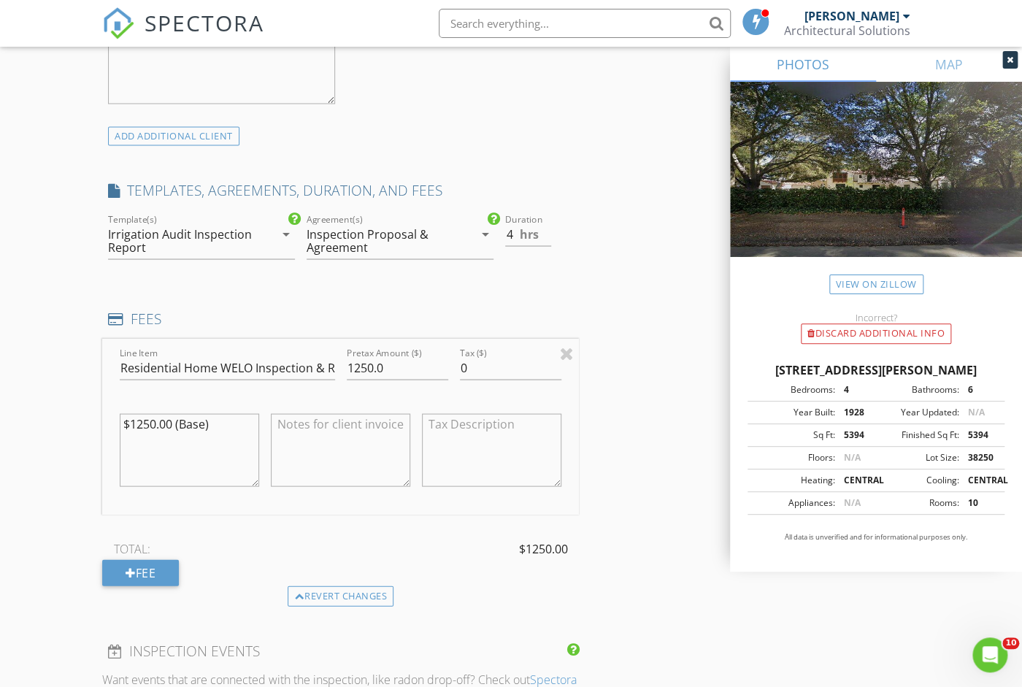
scroll to position [1186, 0]
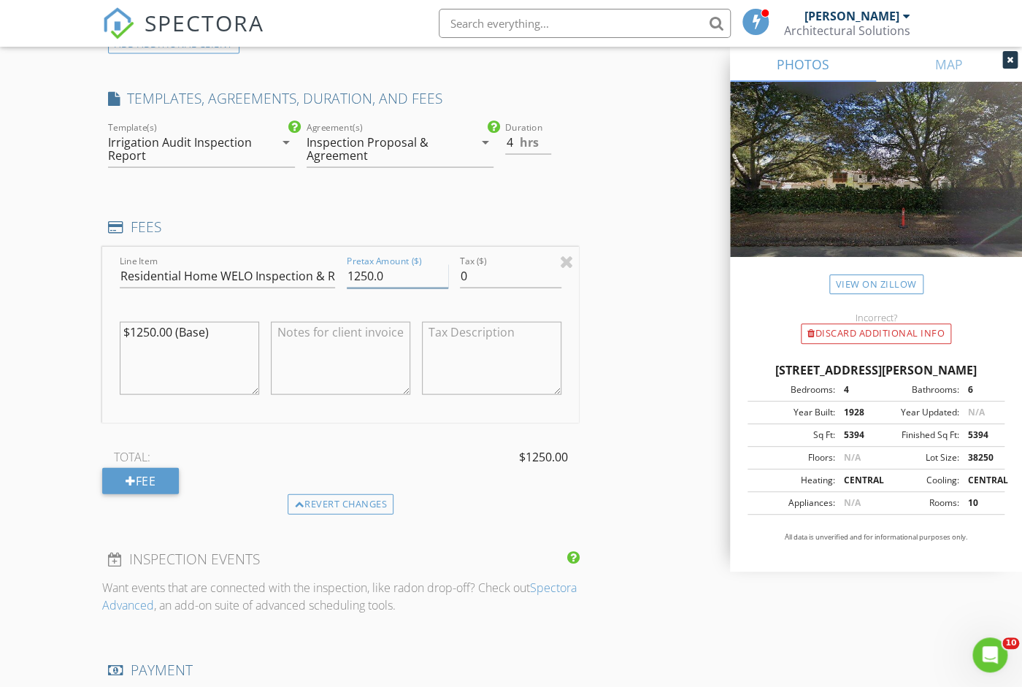
click at [356, 269] on input "1250.0" at bounding box center [397, 275] width 101 height 24
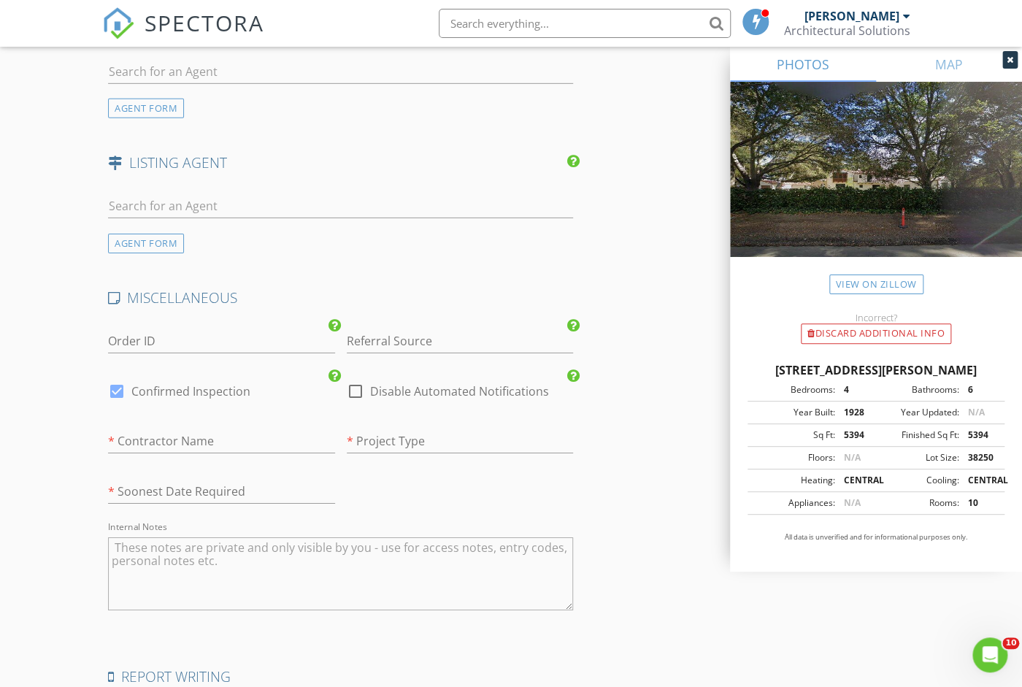
scroll to position [2006, 0]
type input "1450.0"
click at [351, 385] on div at bounding box center [355, 389] width 25 height 25
checkbox input "true"
click at [298, 428] on input "text" at bounding box center [221, 440] width 227 height 24
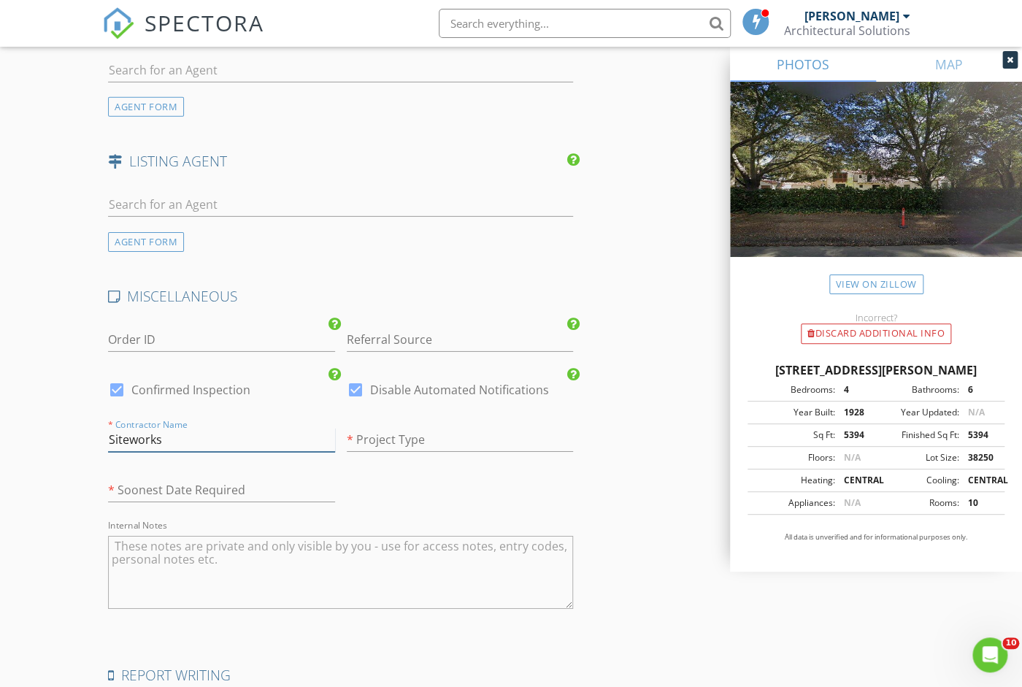
type input "Siteworks"
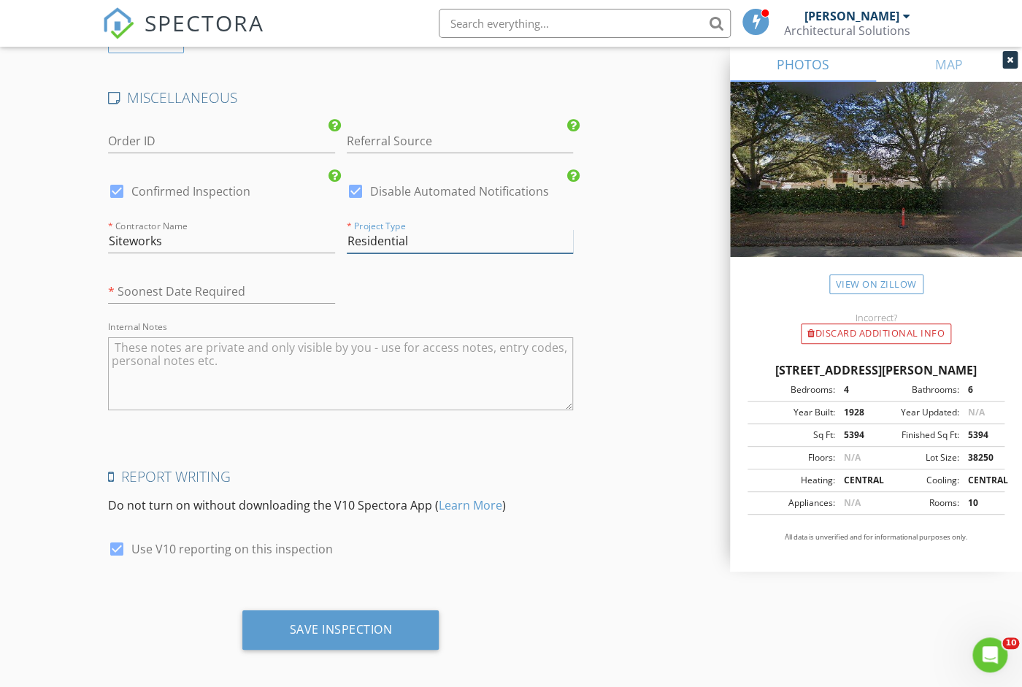
scroll to position [2209, 0]
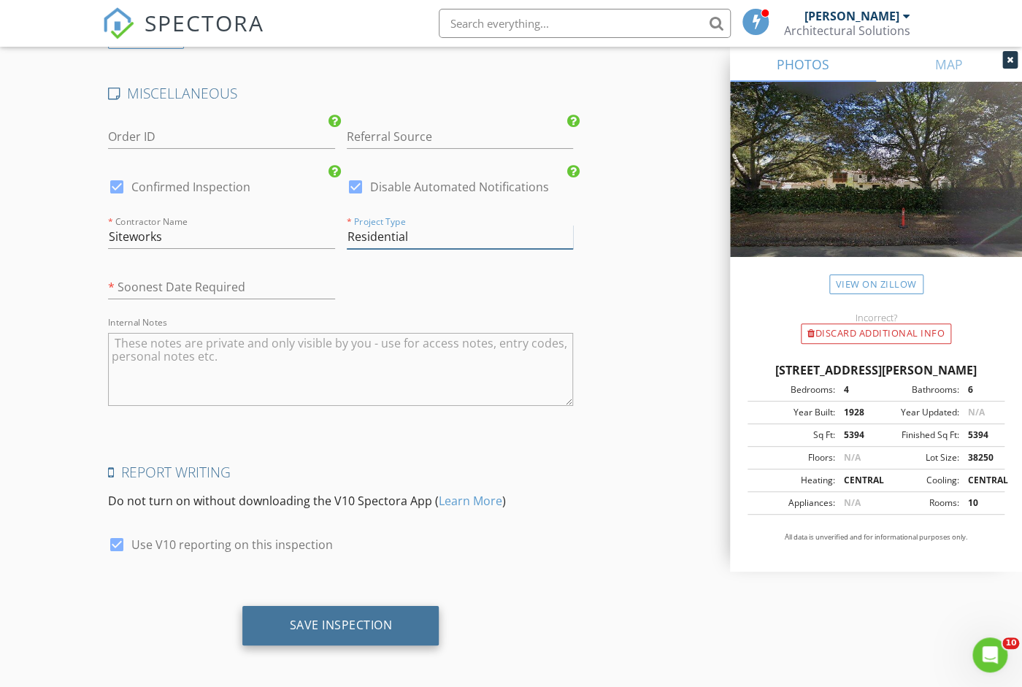
type input "Residential"
click at [340, 617] on div "Save Inspection" at bounding box center [340, 624] width 103 height 15
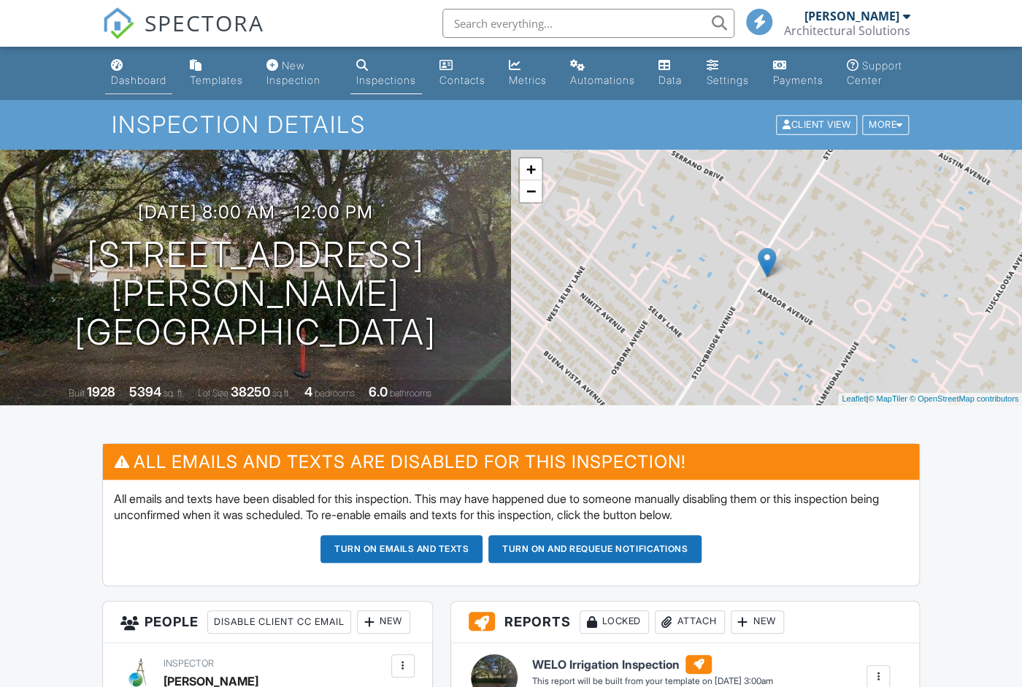
click at [136, 77] on div "Dashboard" at bounding box center [138, 80] width 55 height 12
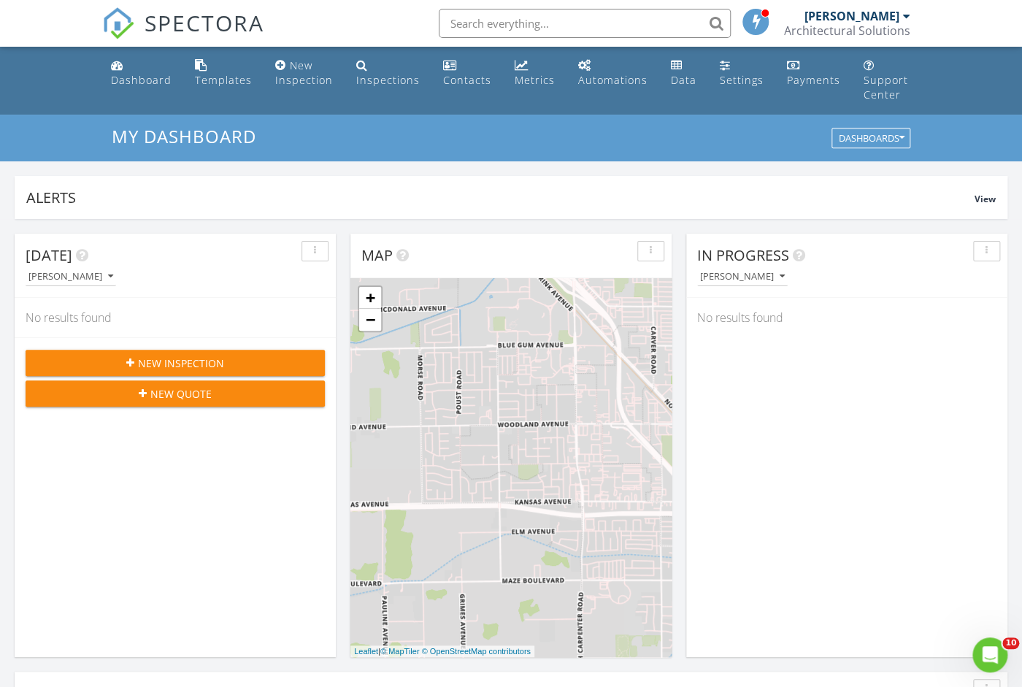
click at [183, 361] on span "New Inspection" at bounding box center [181, 362] width 86 height 15
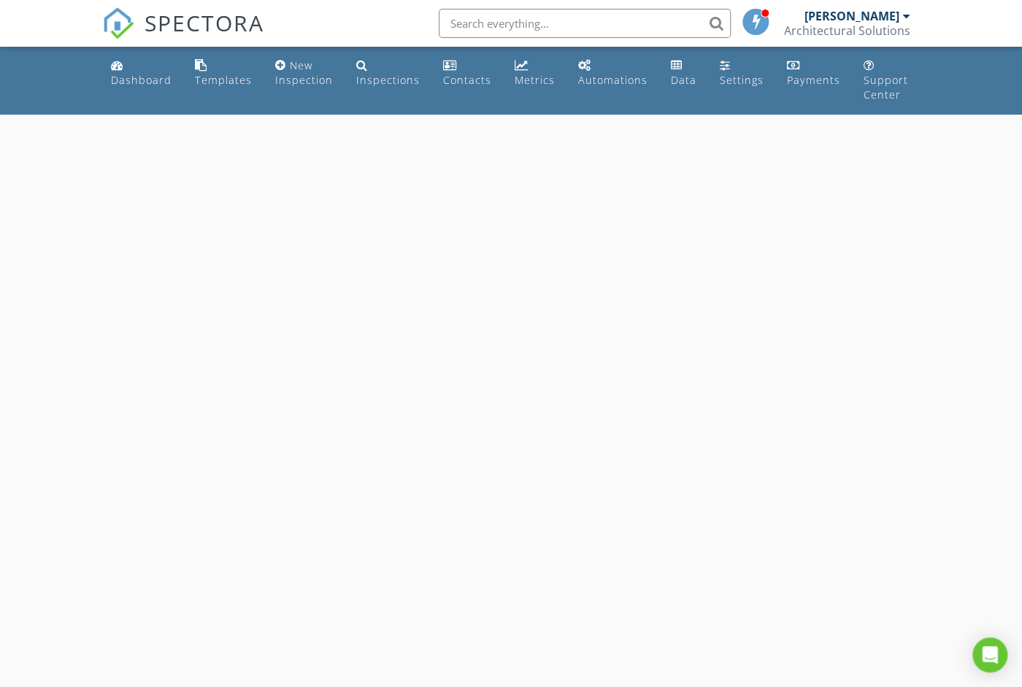
select select "7"
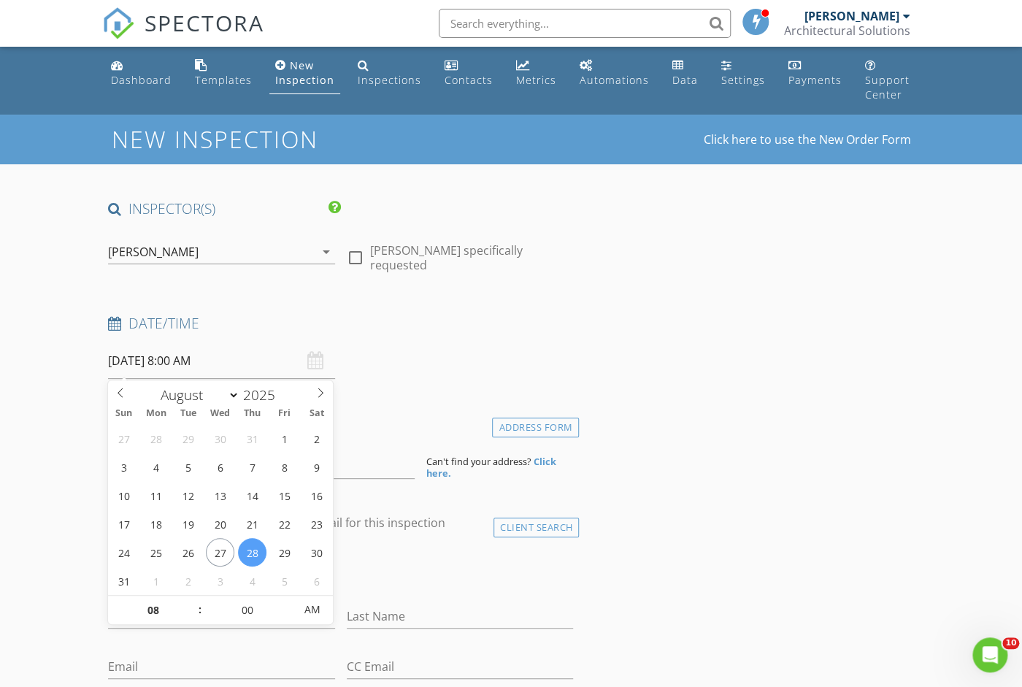
click at [214, 361] on input "[DATE] 8:00 AM" at bounding box center [221, 361] width 227 height 36
type input "09"
type input "08/28/2025 9:00 AM"
click at [193, 601] on span at bounding box center [193, 603] width 10 height 15
type input "10"
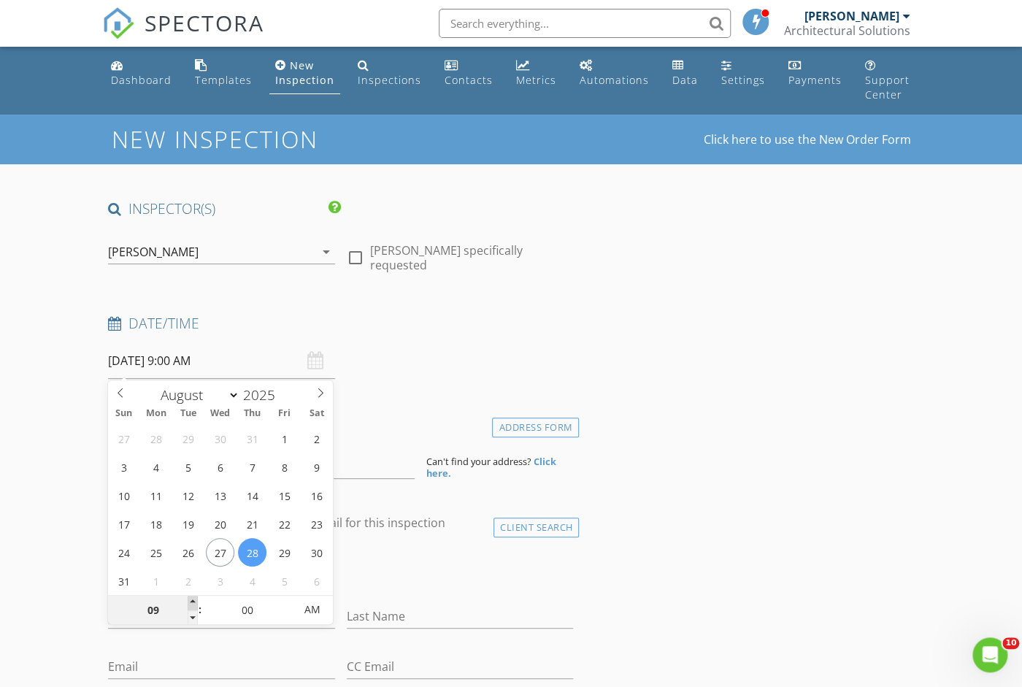
type input "08/28/2025 10:00 AM"
click at [193, 601] on span at bounding box center [193, 603] width 10 height 15
type input "11"
type input "08/28/2025 11:00 AM"
click at [193, 601] on span at bounding box center [193, 603] width 10 height 15
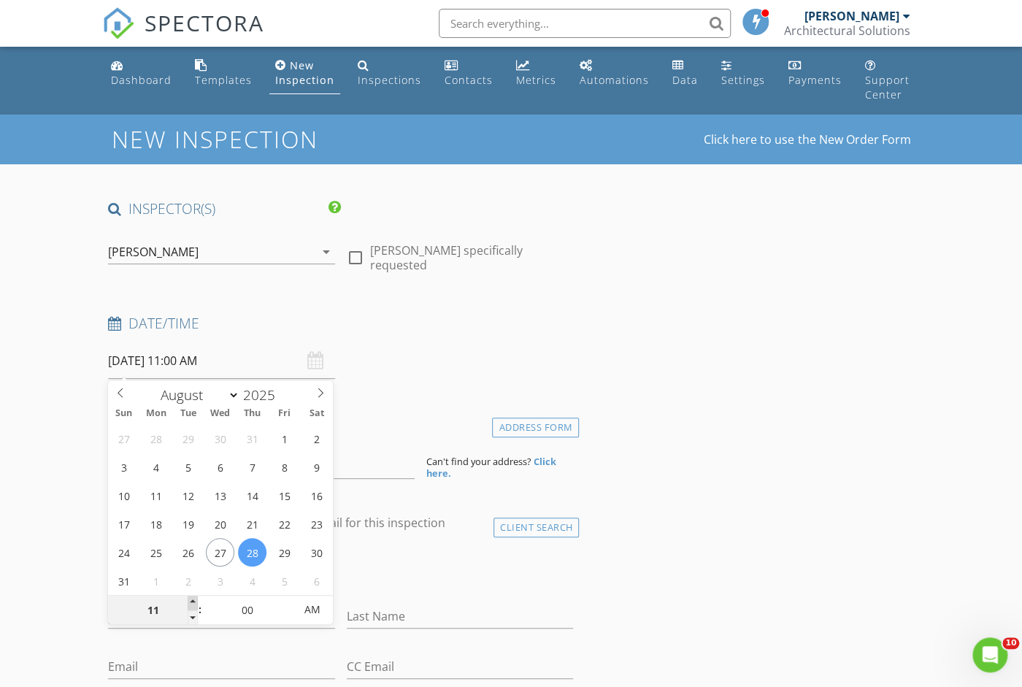
type input "12"
type input "08/28/2025 12:00 PM"
click at [193, 601] on span at bounding box center [193, 603] width 10 height 15
type input "01"
type input "[DATE] 1:00 PM"
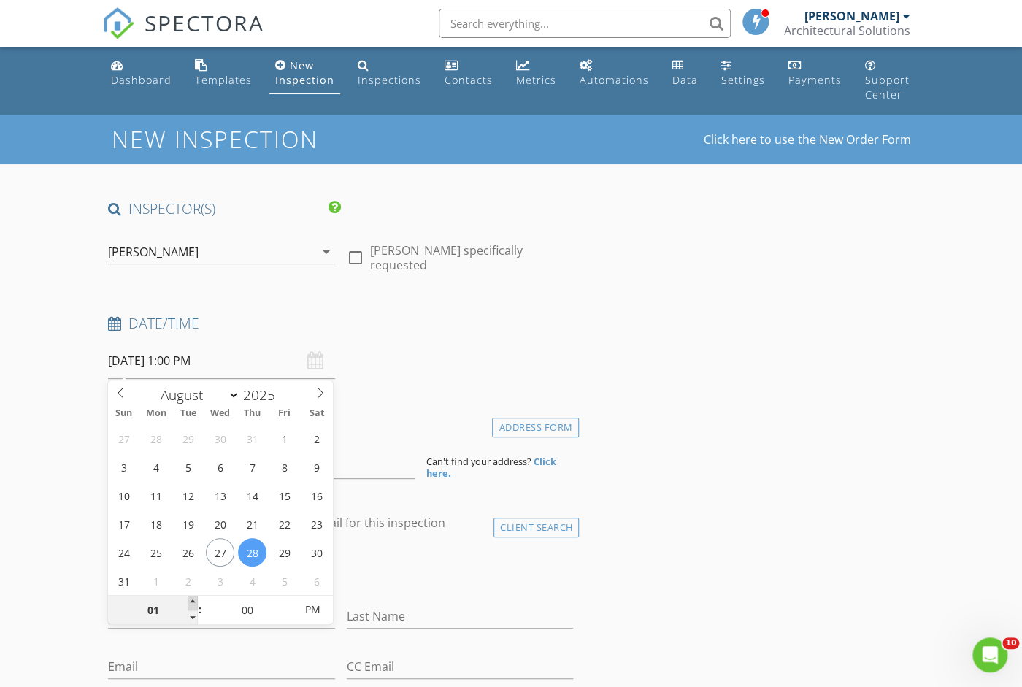
click at [192, 600] on span at bounding box center [193, 603] width 10 height 15
click at [506, 617] on input "Last Name" at bounding box center [460, 616] width 227 height 24
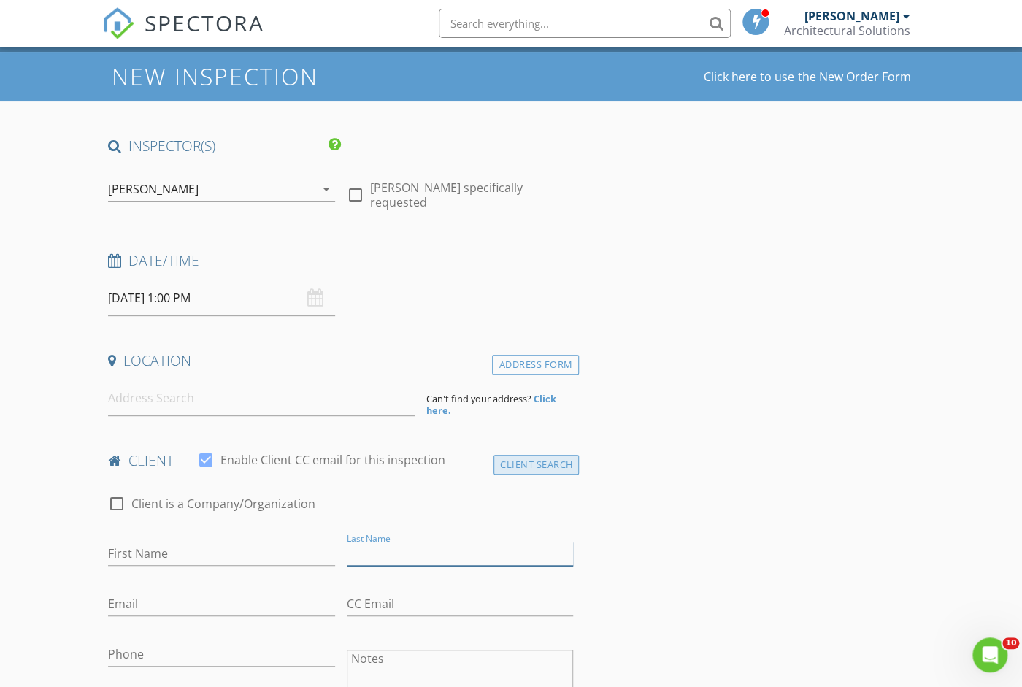
scroll to position [91, 0]
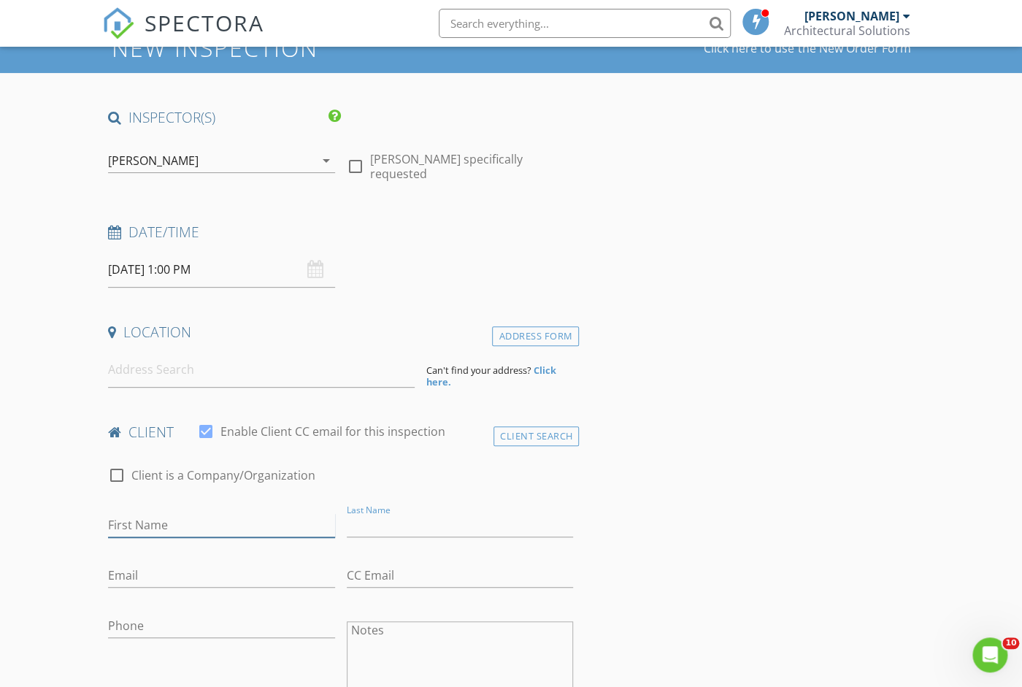
click at [281, 528] on input "First Name" at bounding box center [221, 525] width 227 height 24
type input "[PERSON_NAME]"
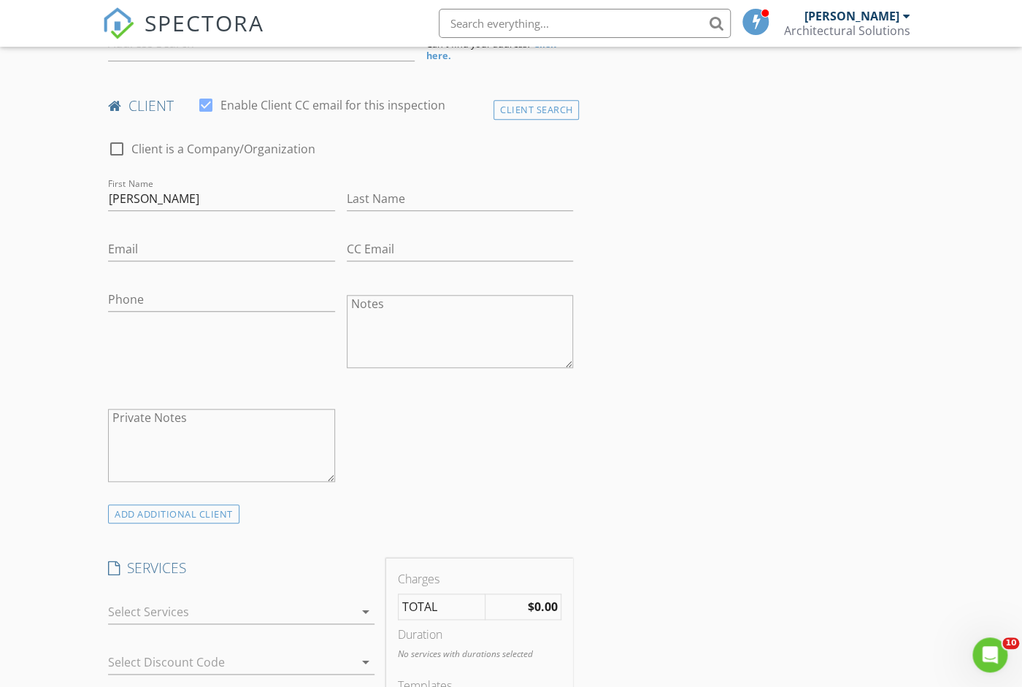
scroll to position [455, 0]
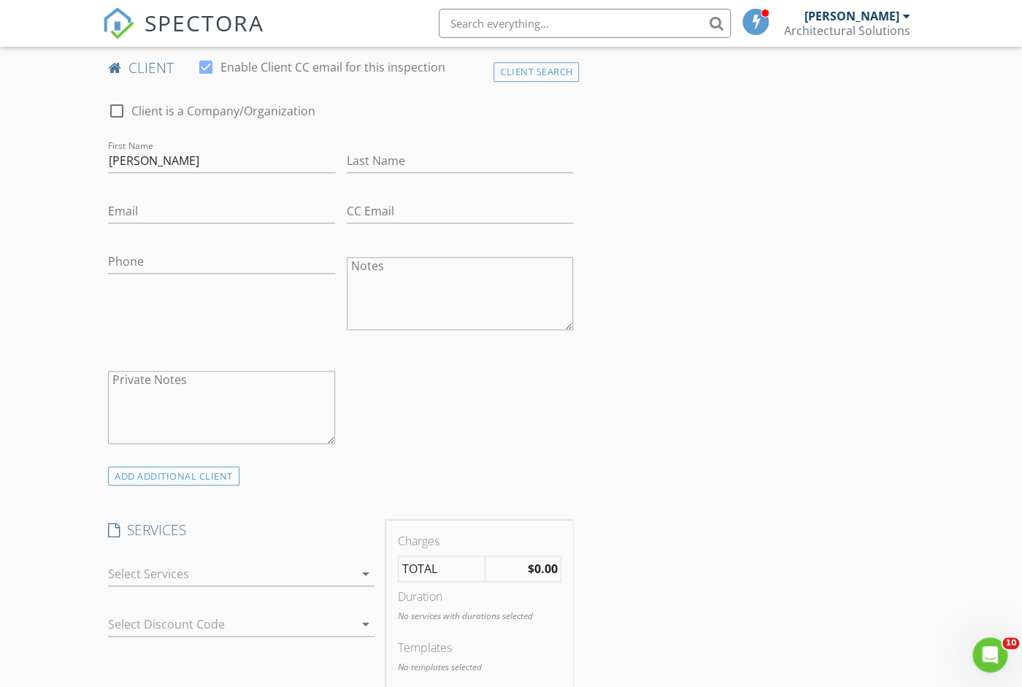
click at [283, 575] on div at bounding box center [231, 573] width 246 height 23
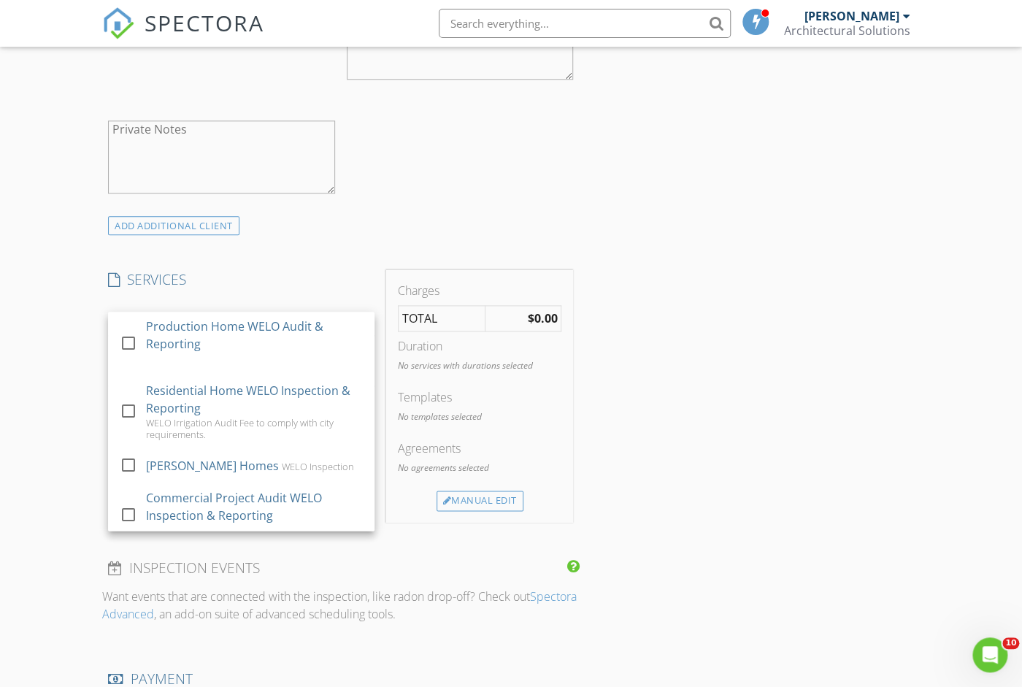
scroll to position [730, 0]
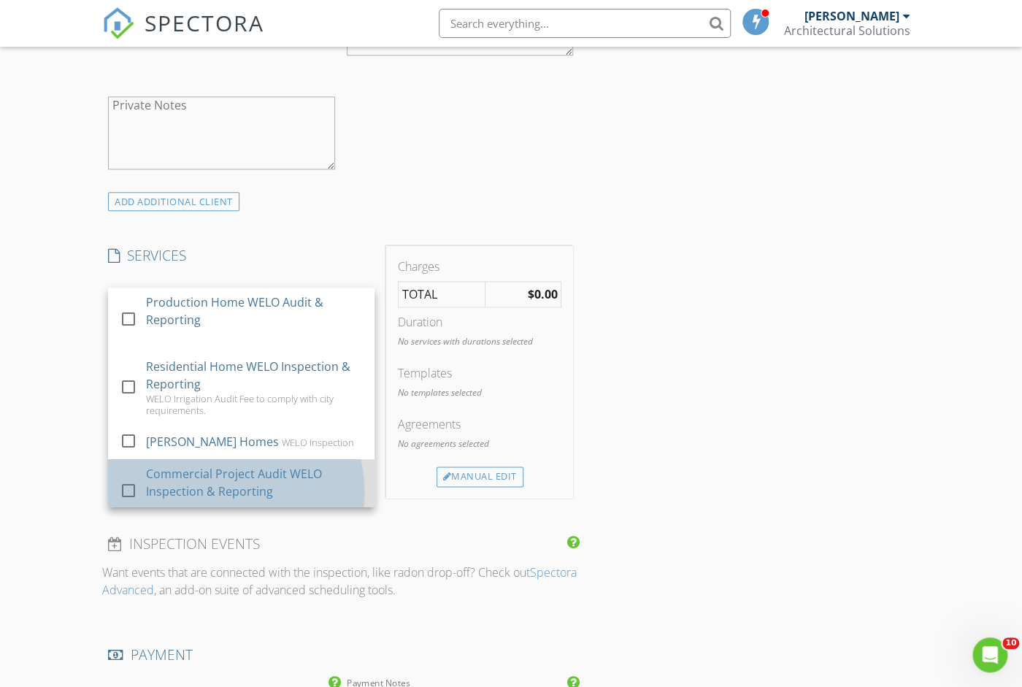
click at [253, 473] on div "Commercial Project Audit WELO Inspection & Reporting" at bounding box center [254, 482] width 217 height 35
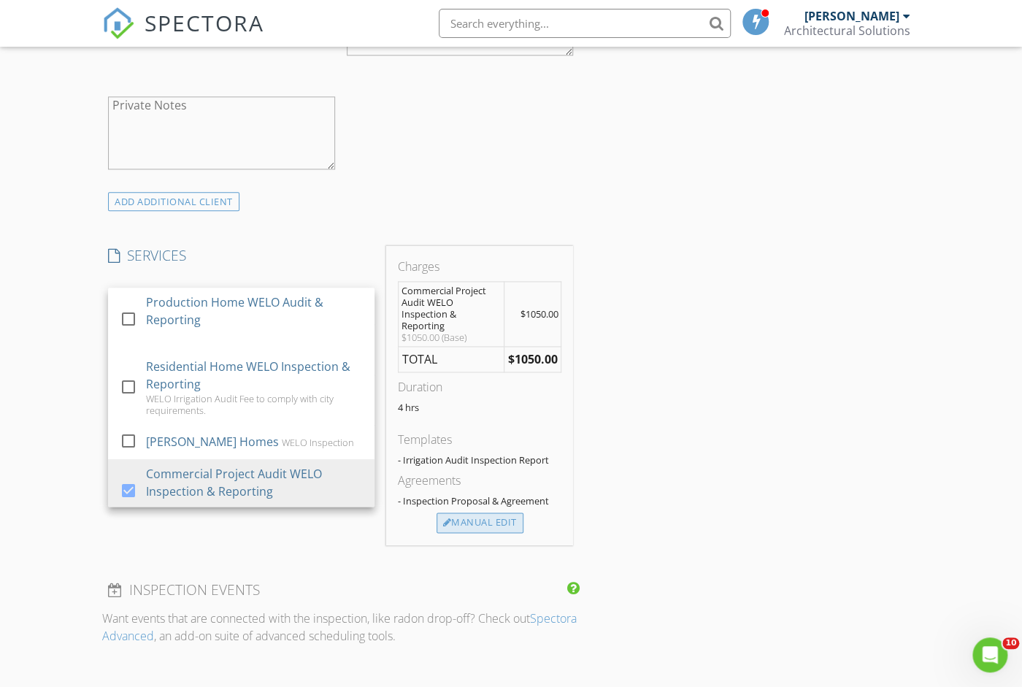
click at [491, 512] on div "Manual Edit" at bounding box center [479, 522] width 87 height 20
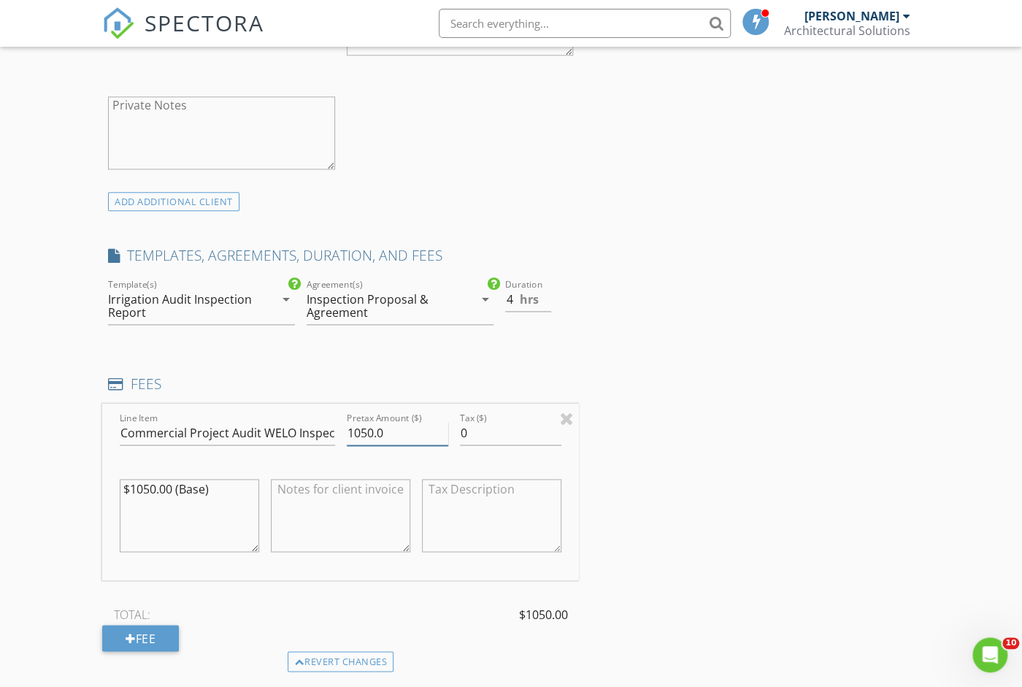
click at [360, 427] on input "1050.0" at bounding box center [397, 433] width 101 height 24
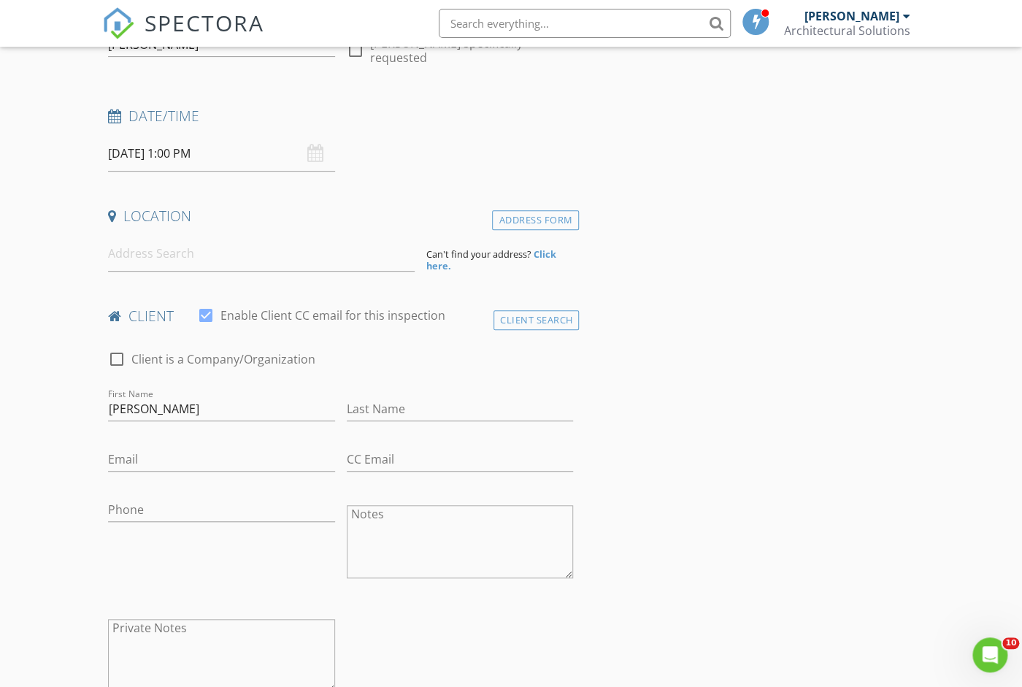
scroll to position [182, 0]
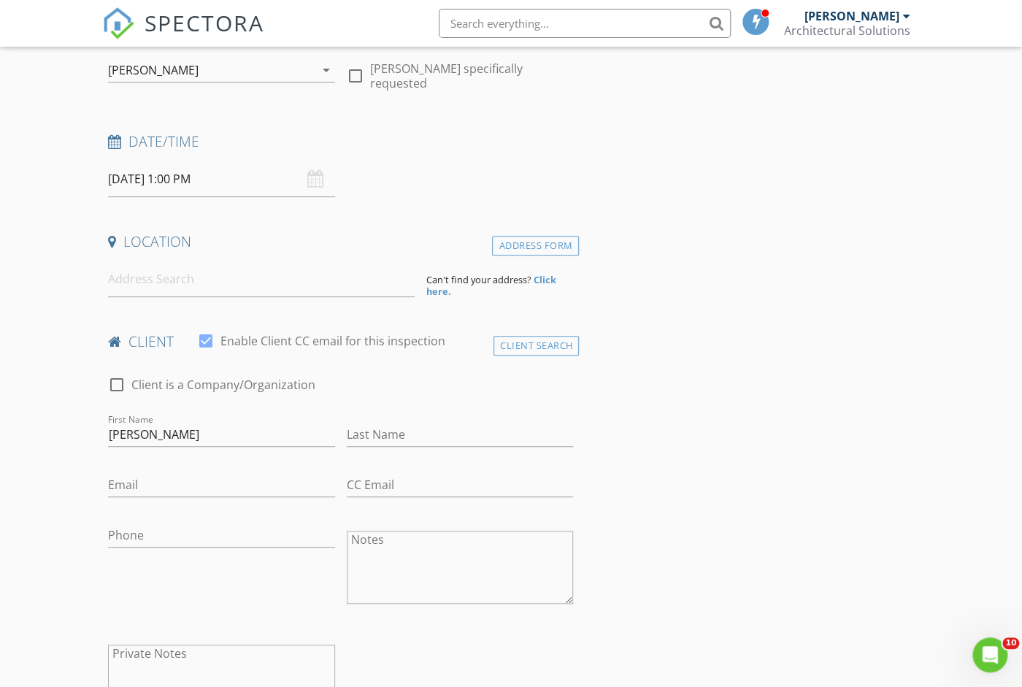
type input "1250.0"
click at [316, 292] on input at bounding box center [261, 279] width 307 height 36
click at [247, 286] on input at bounding box center [261, 279] width 307 height 36
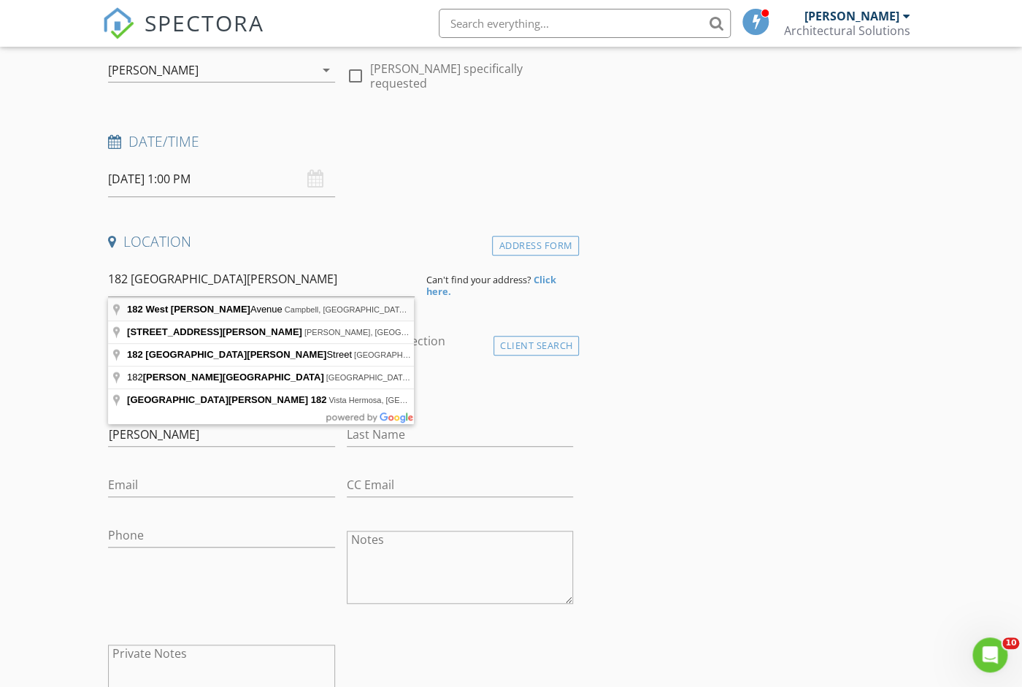
type input "182 West Rincon Avenue, Campbell, CA, USA"
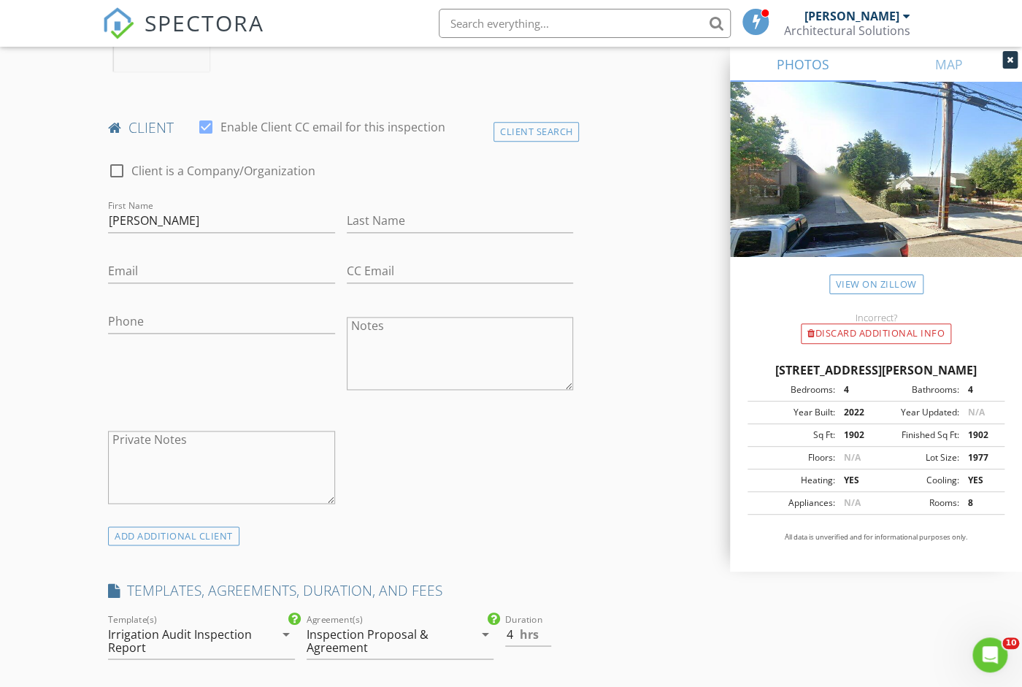
scroll to position [730, 0]
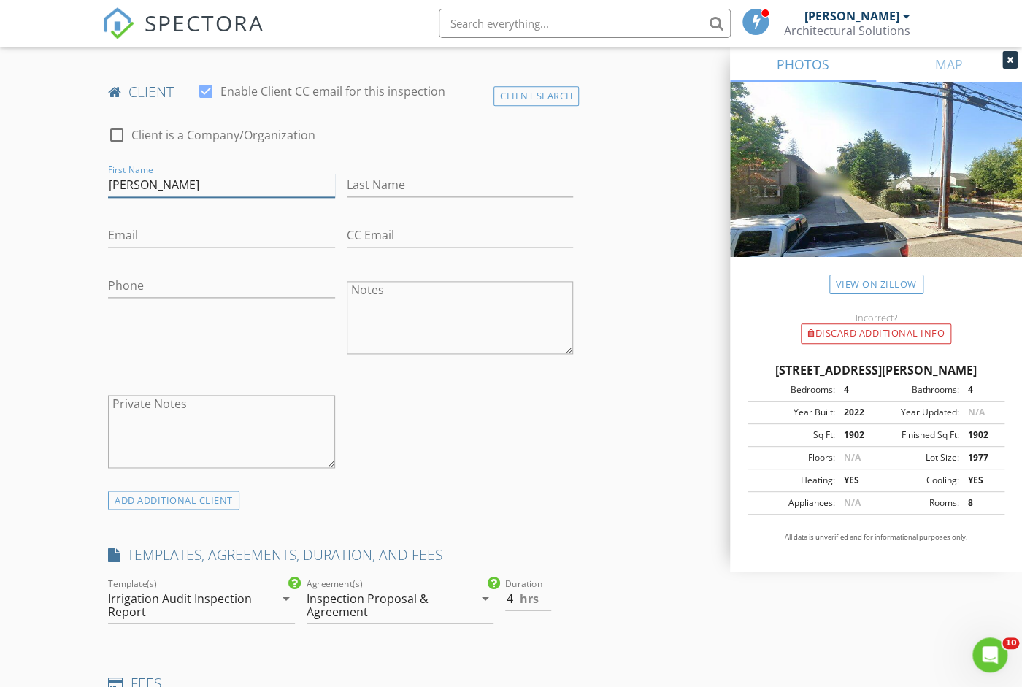
click at [231, 179] on input "[PERSON_NAME]" at bounding box center [221, 185] width 227 height 24
click at [488, 184] on input "Last Name" at bounding box center [460, 185] width 227 height 24
click at [309, 234] on input "Email" at bounding box center [221, 235] width 227 height 24
paste input "theakbara@gmail.com>"
type input "[EMAIL_ADDRESS][DOMAIN_NAME]"
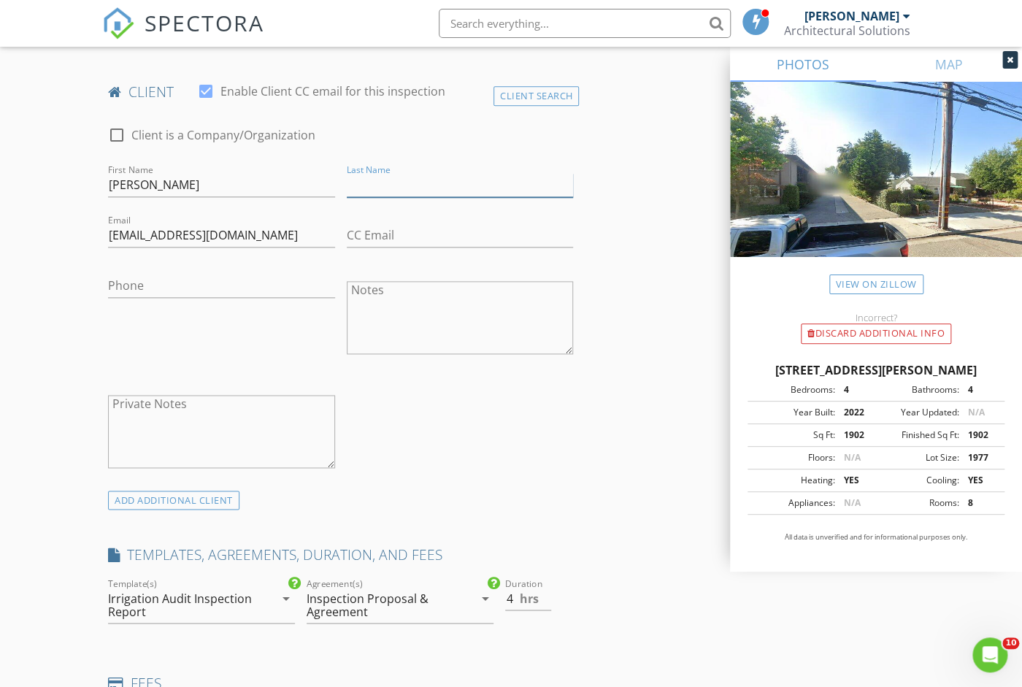
click at [410, 183] on input "Last Name" at bounding box center [460, 185] width 227 height 24
paste input "Abdollahi"
type input "Abdollahi"
click at [257, 288] on input "Phone" at bounding box center [221, 286] width 227 height 24
type input "1"
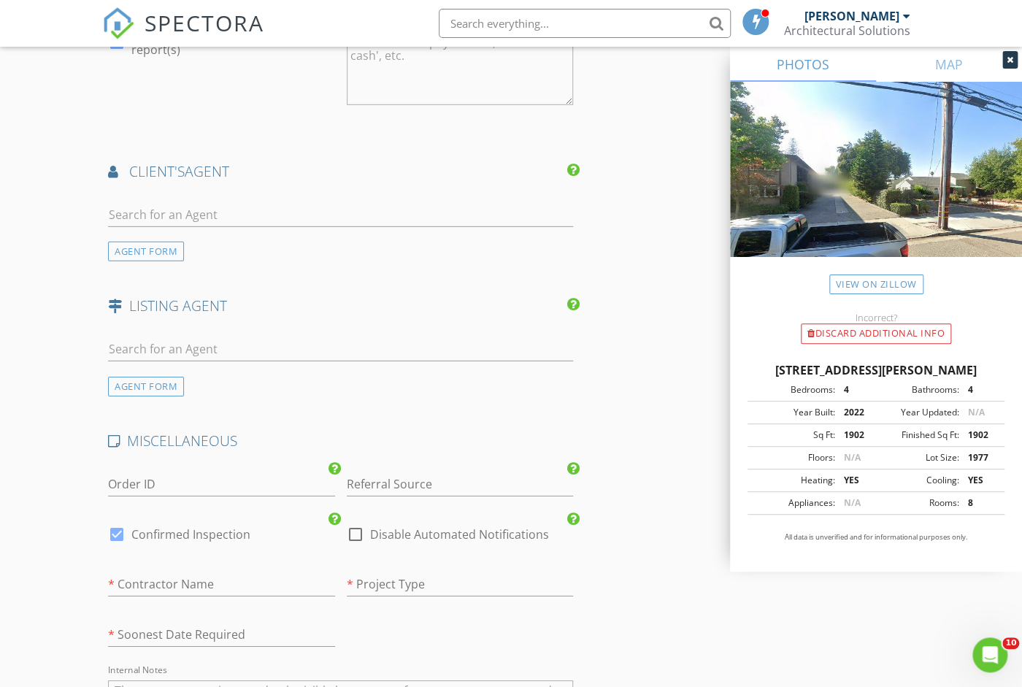
scroll to position [1824, 0]
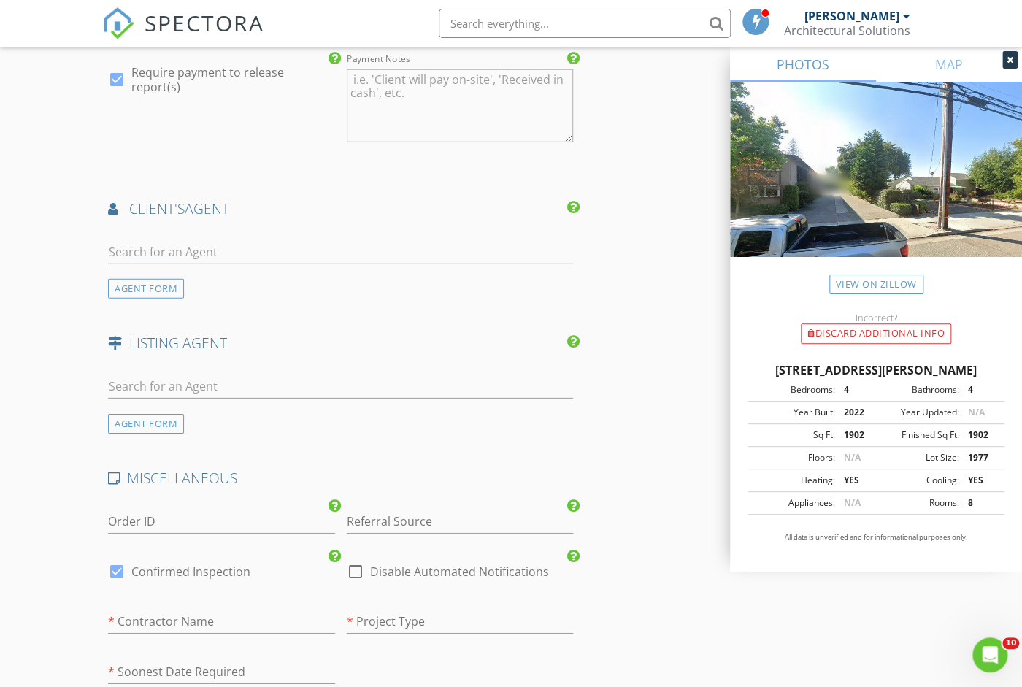
type input "[PHONE_NUMBER]"
click at [357, 565] on div at bounding box center [355, 571] width 25 height 25
checkbox input "true"
click at [277, 618] on input "text" at bounding box center [221, 621] width 227 height 24
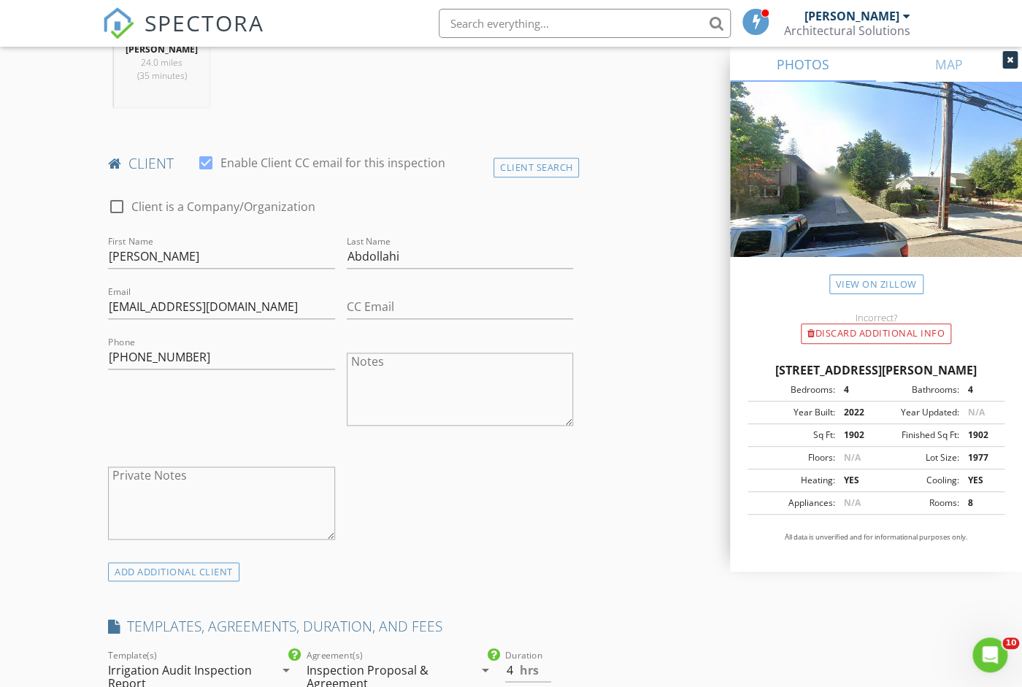
scroll to position [658, 0]
click at [380, 307] on input "CC Email" at bounding box center [460, 308] width 227 height 24
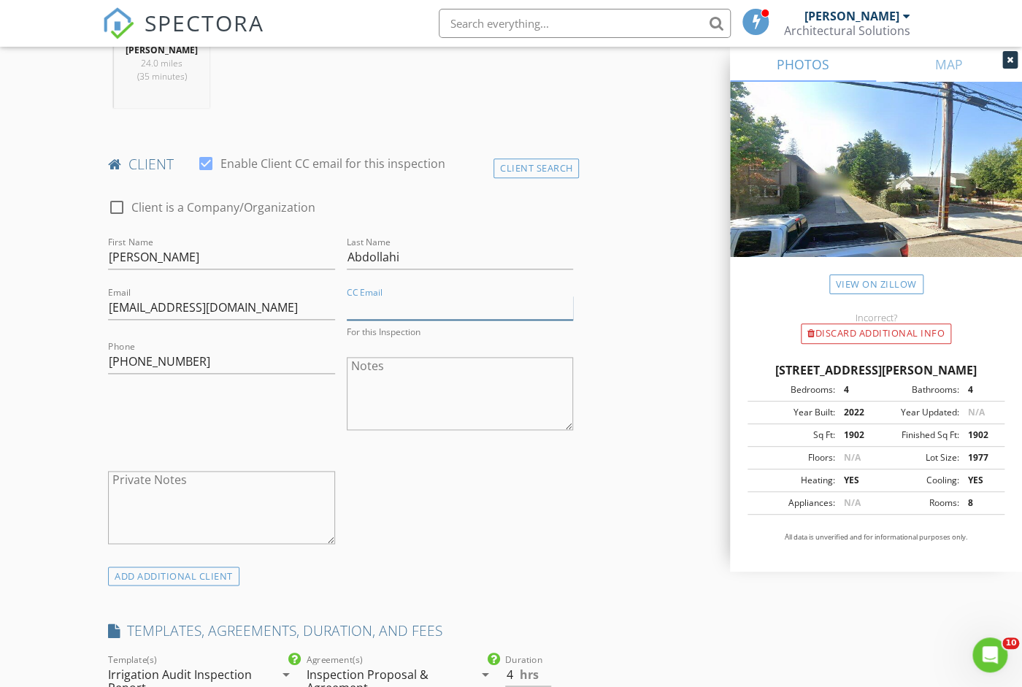
paste input "cndev@aol.com>"
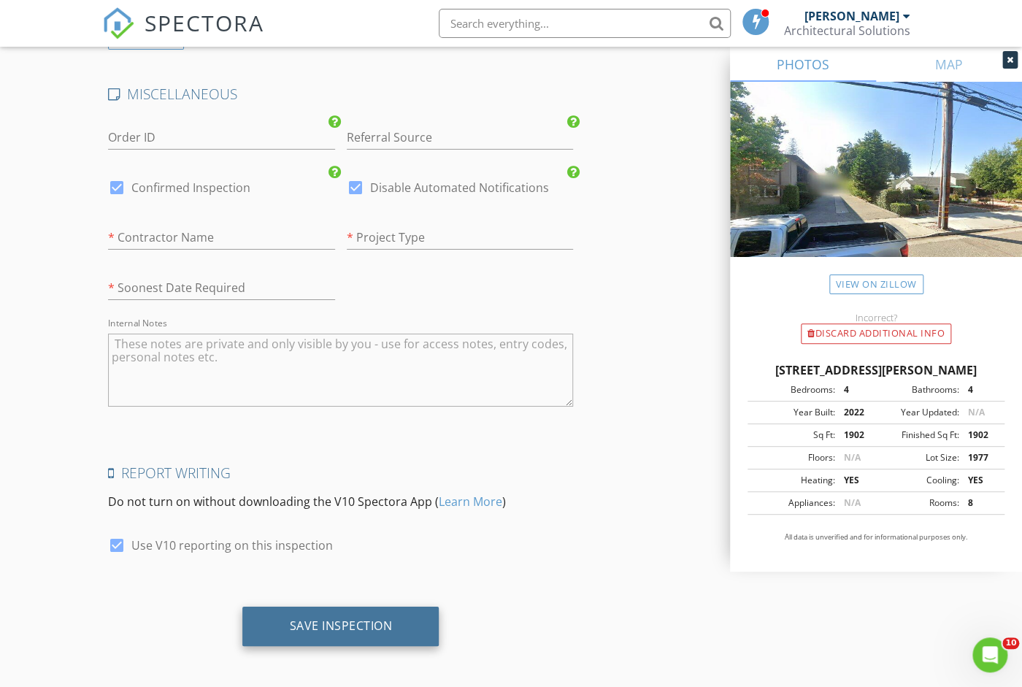
type input "[EMAIL_ADDRESS][DOMAIN_NAME]"
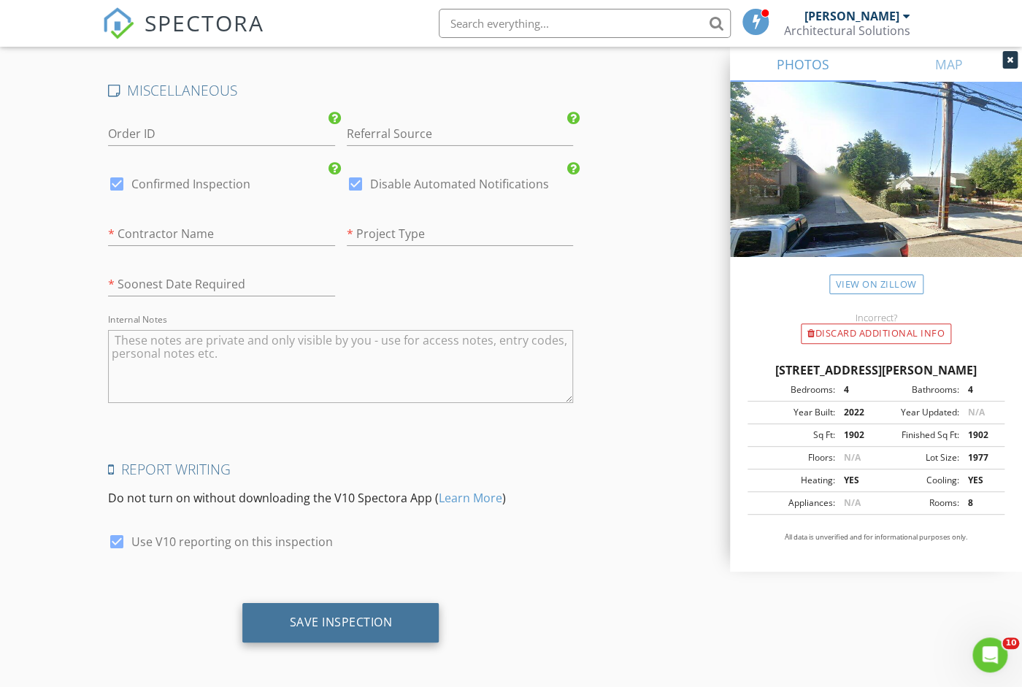
scroll to position [2209, 0]
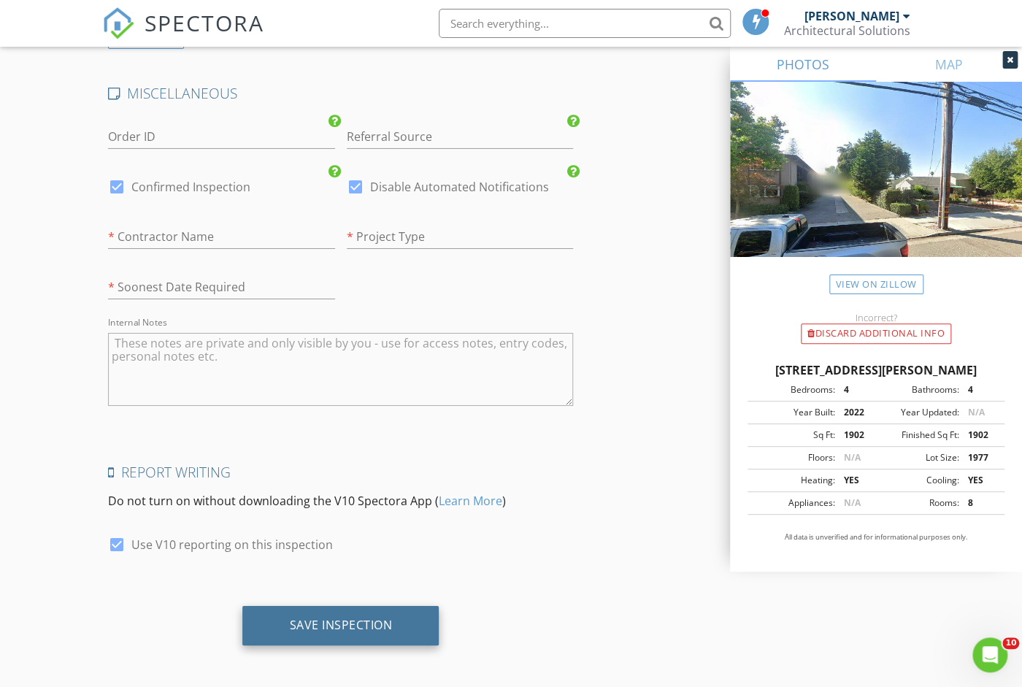
click at [359, 607] on div "Save Inspection" at bounding box center [340, 625] width 196 height 39
